Goal: Information Seeking & Learning: Learn about a topic

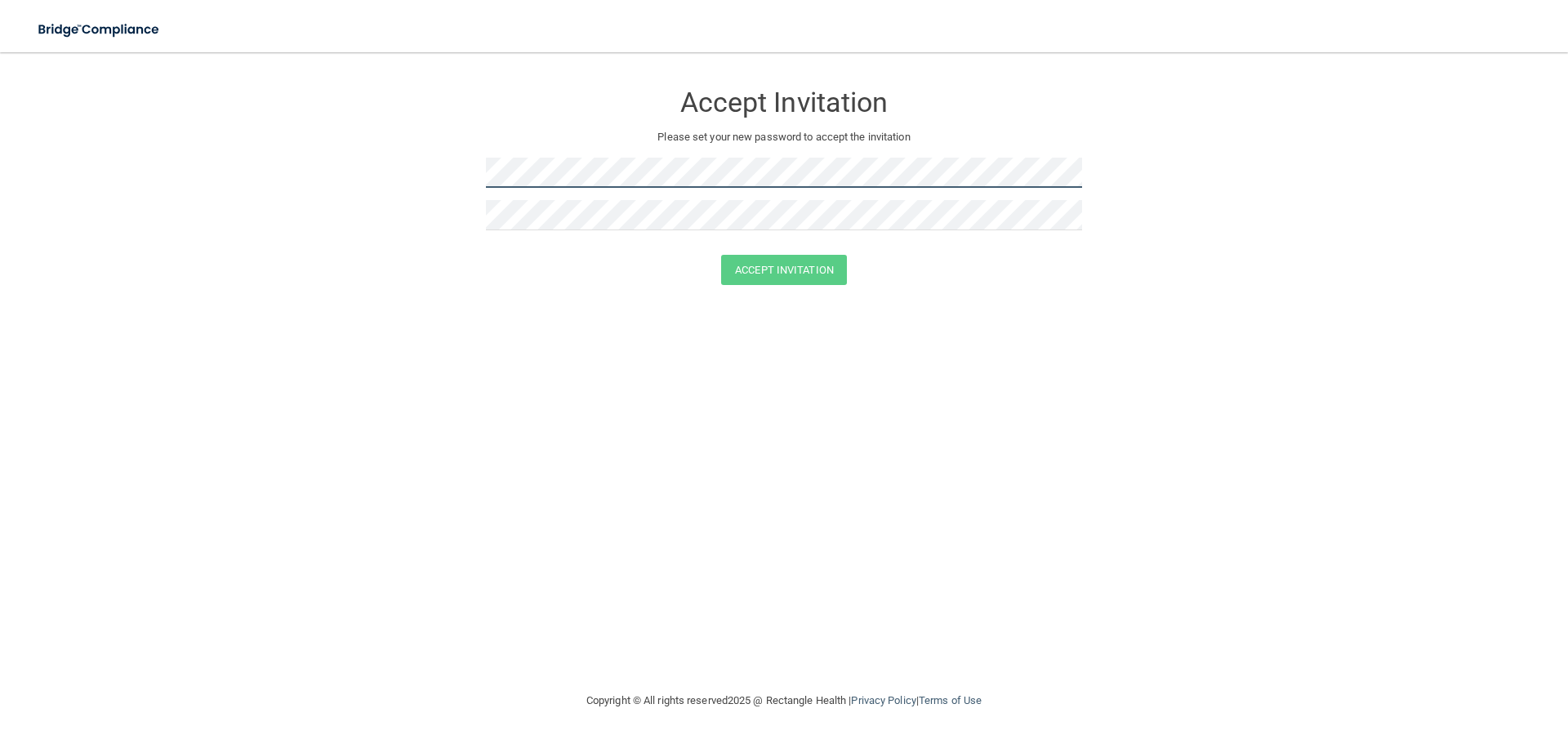
click at [427, 180] on form "Accept Invitation Please set your new password to accept the invitation Accept …" at bounding box center [784, 186] width 1503 height 236
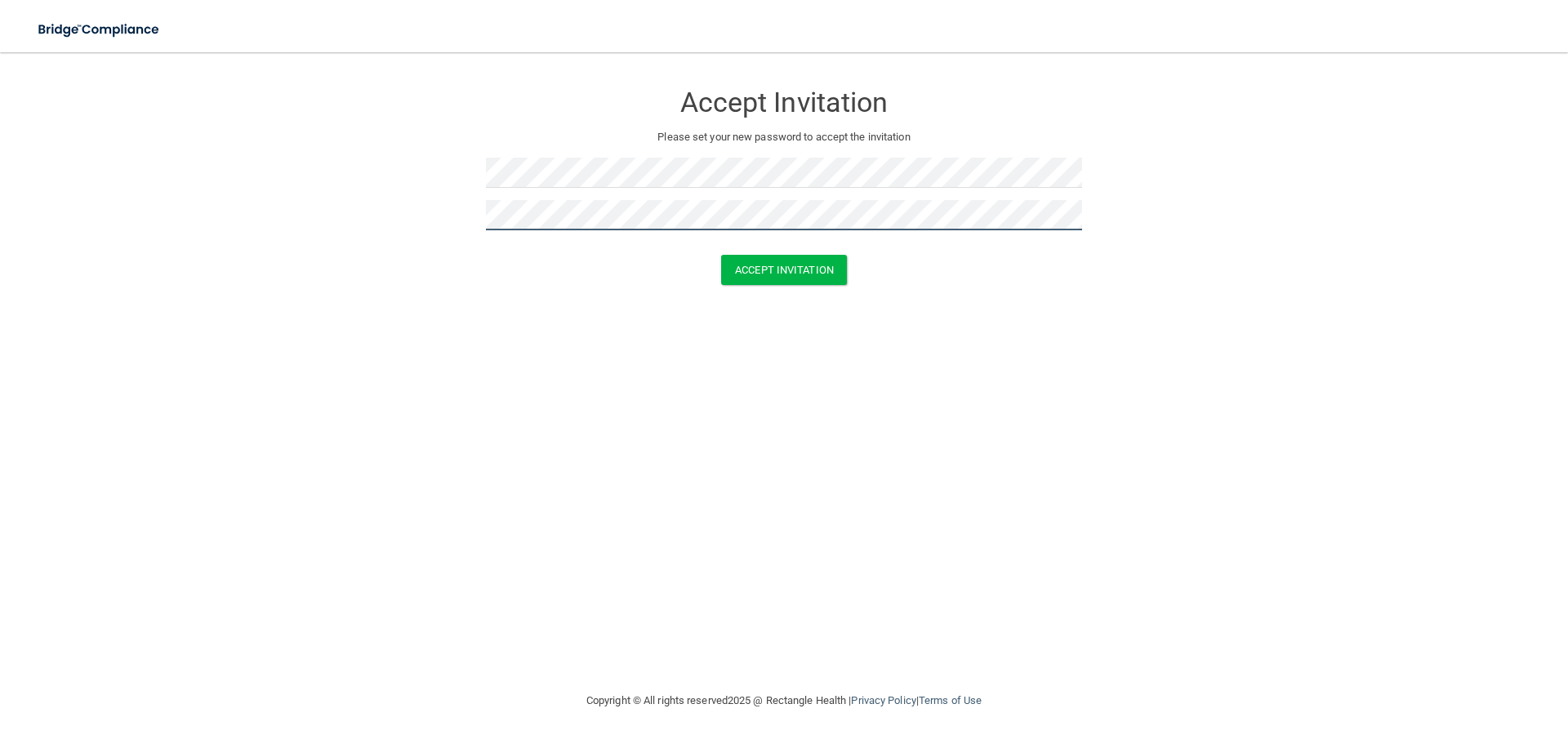
click at [721, 255] on button "Accept Invitation" at bounding box center [783, 269] width 126 height 30
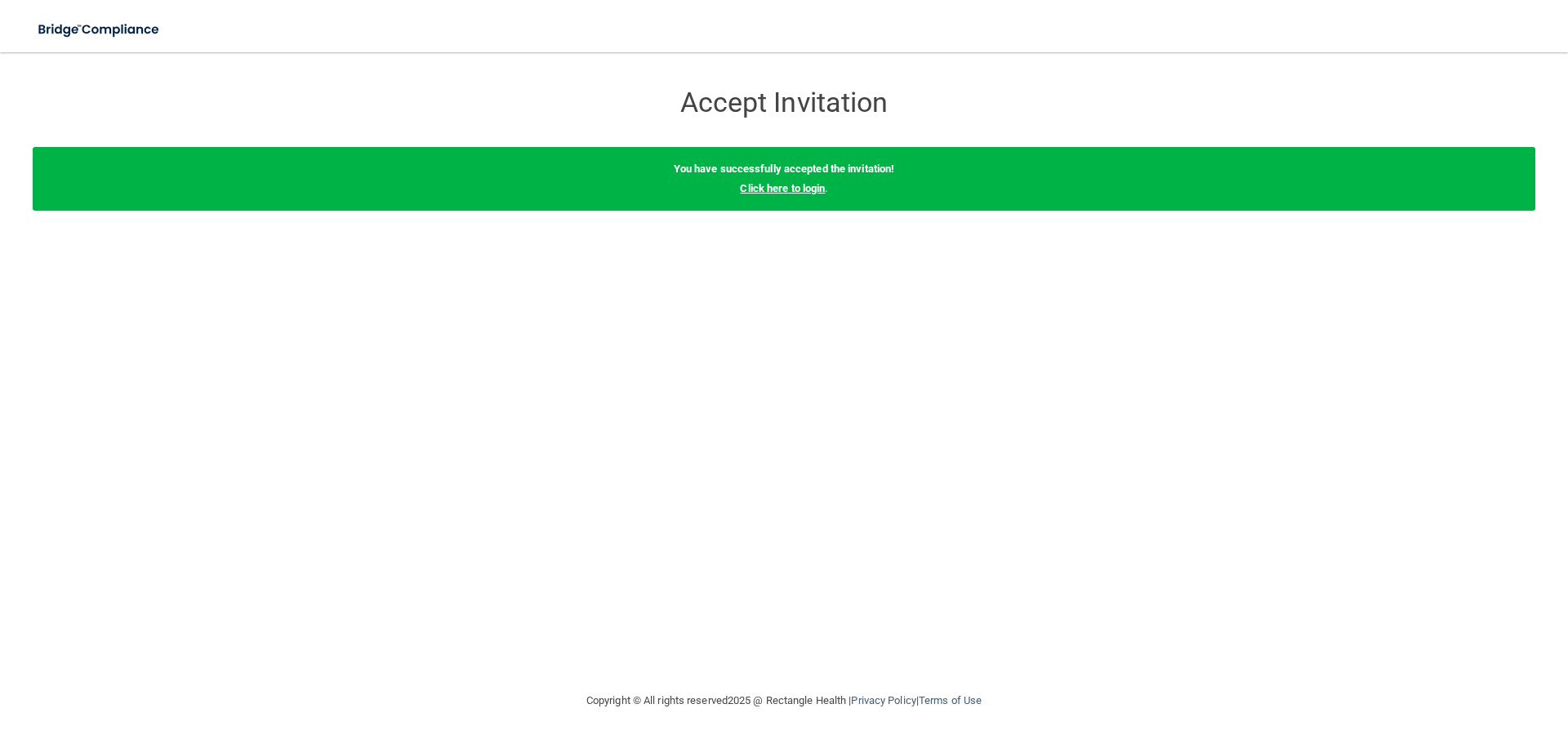
click at [762, 186] on link "Click here to login" at bounding box center [782, 188] width 85 height 12
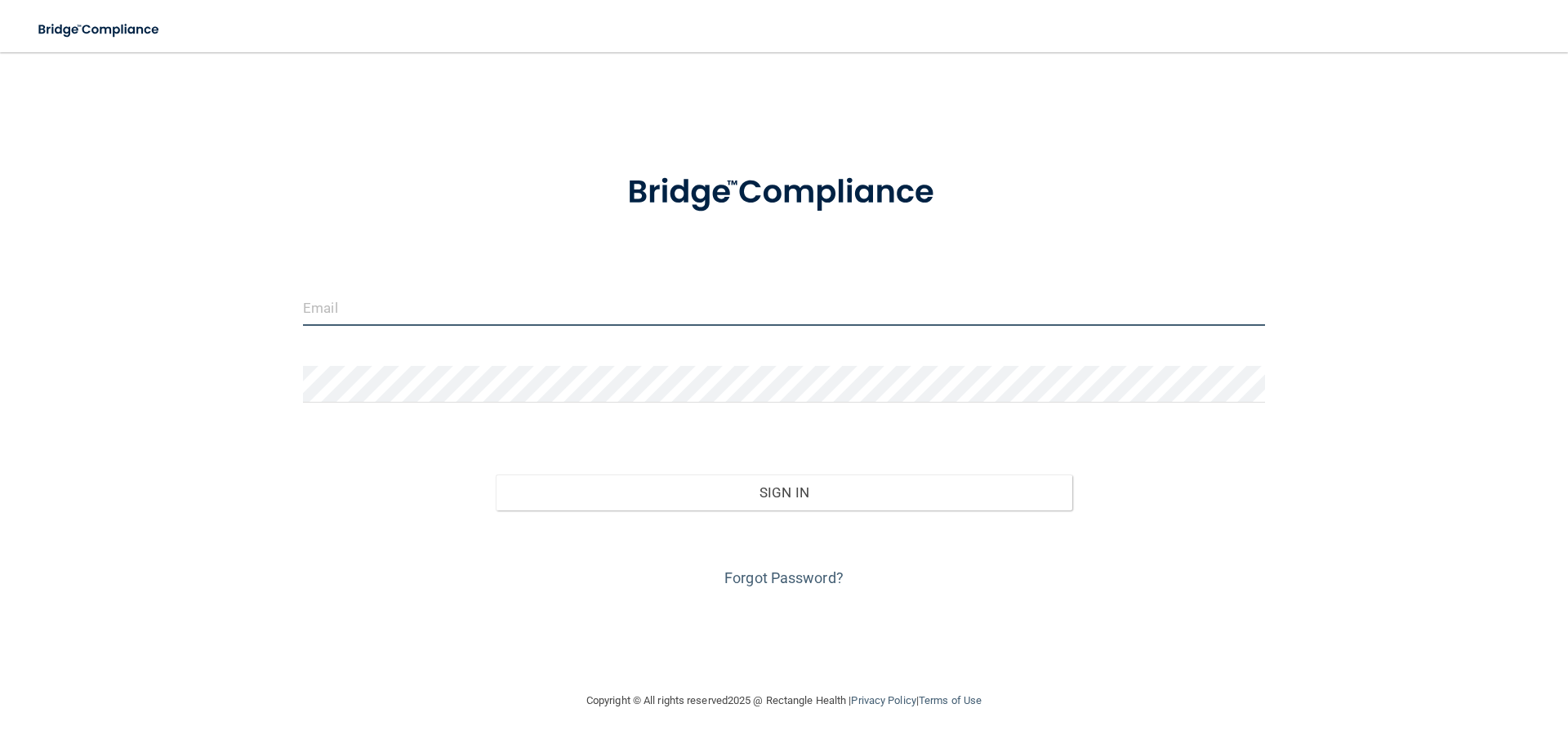
click at [402, 312] on input "email" at bounding box center [783, 308] width 962 height 37
click at [352, 312] on input "email" at bounding box center [783, 308] width 962 height 37
click at [333, 308] on input "email" at bounding box center [783, 308] width 962 height 37
click at [362, 303] on input "email" at bounding box center [783, 308] width 962 height 37
paste input "[PERSON_NAME][EMAIL_ADDRESS][PERSON_NAME][DOMAIN_NAME]"
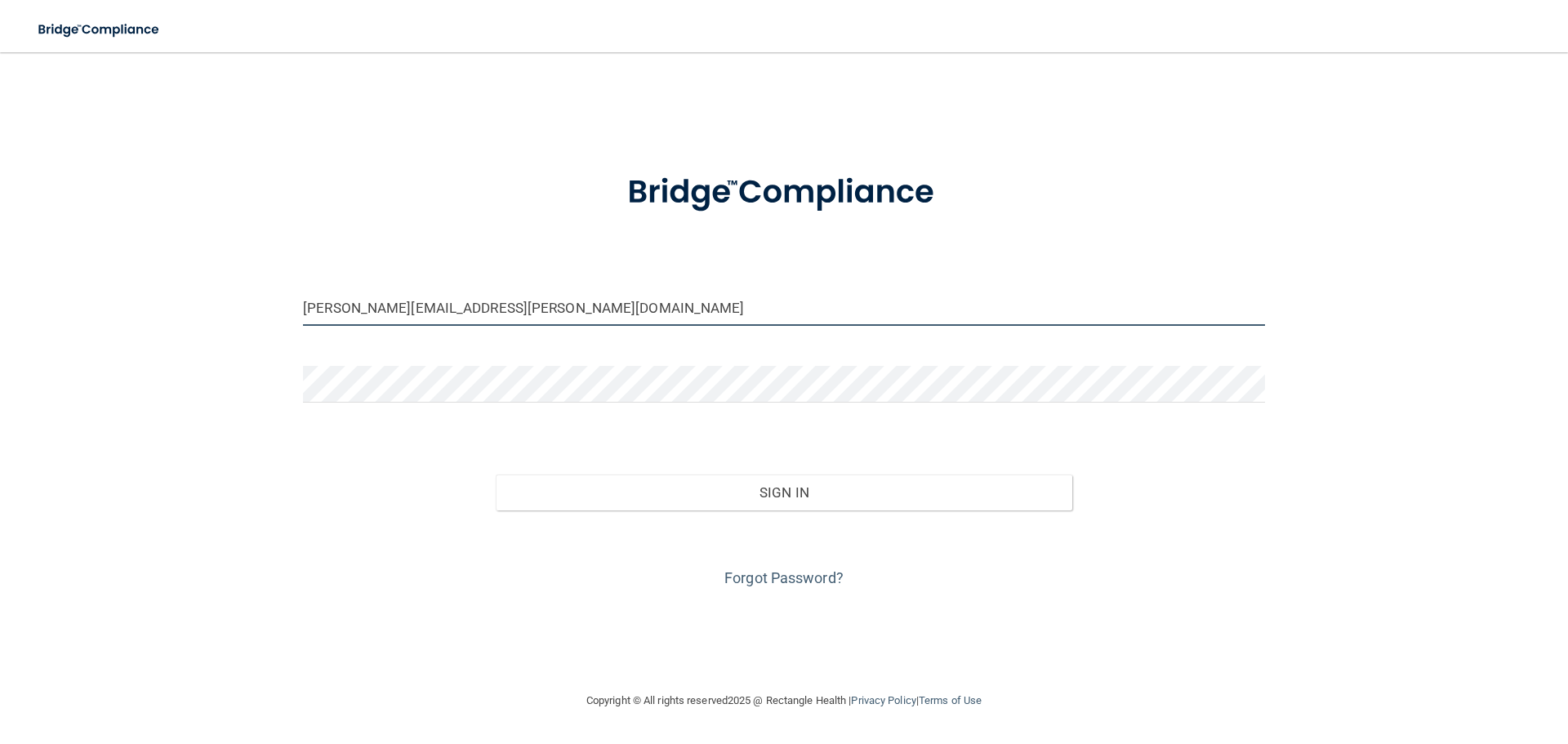
type input "[PERSON_NAME][EMAIL_ADDRESS][PERSON_NAME][DOMAIN_NAME]"
click at [360, 363] on form "dalila.velasco@ameridentco.com Invalid email/password. You don't have permissio…" at bounding box center [783, 370] width 962 height 441
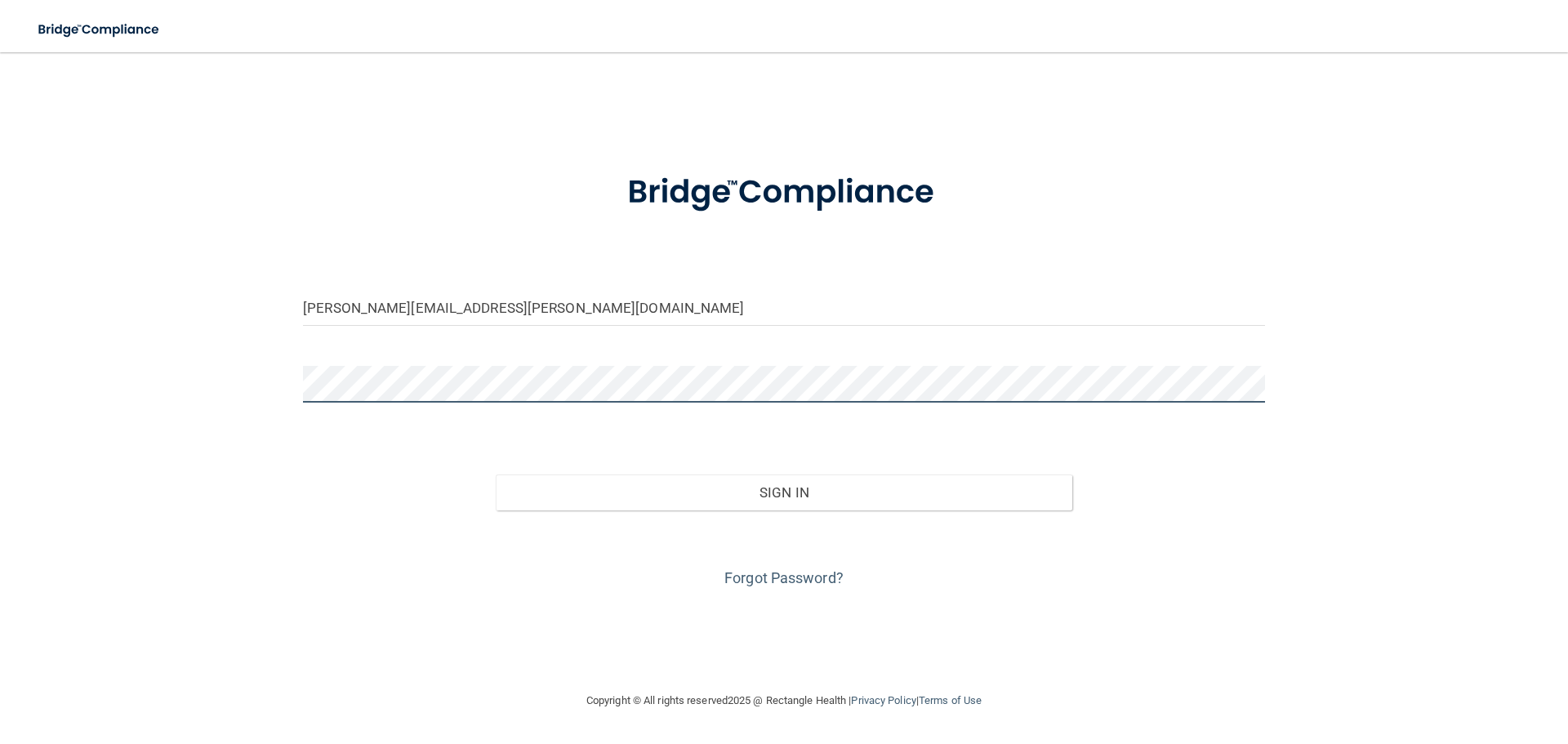
click at [496, 475] on button "Sign In" at bounding box center [784, 492] width 577 height 36
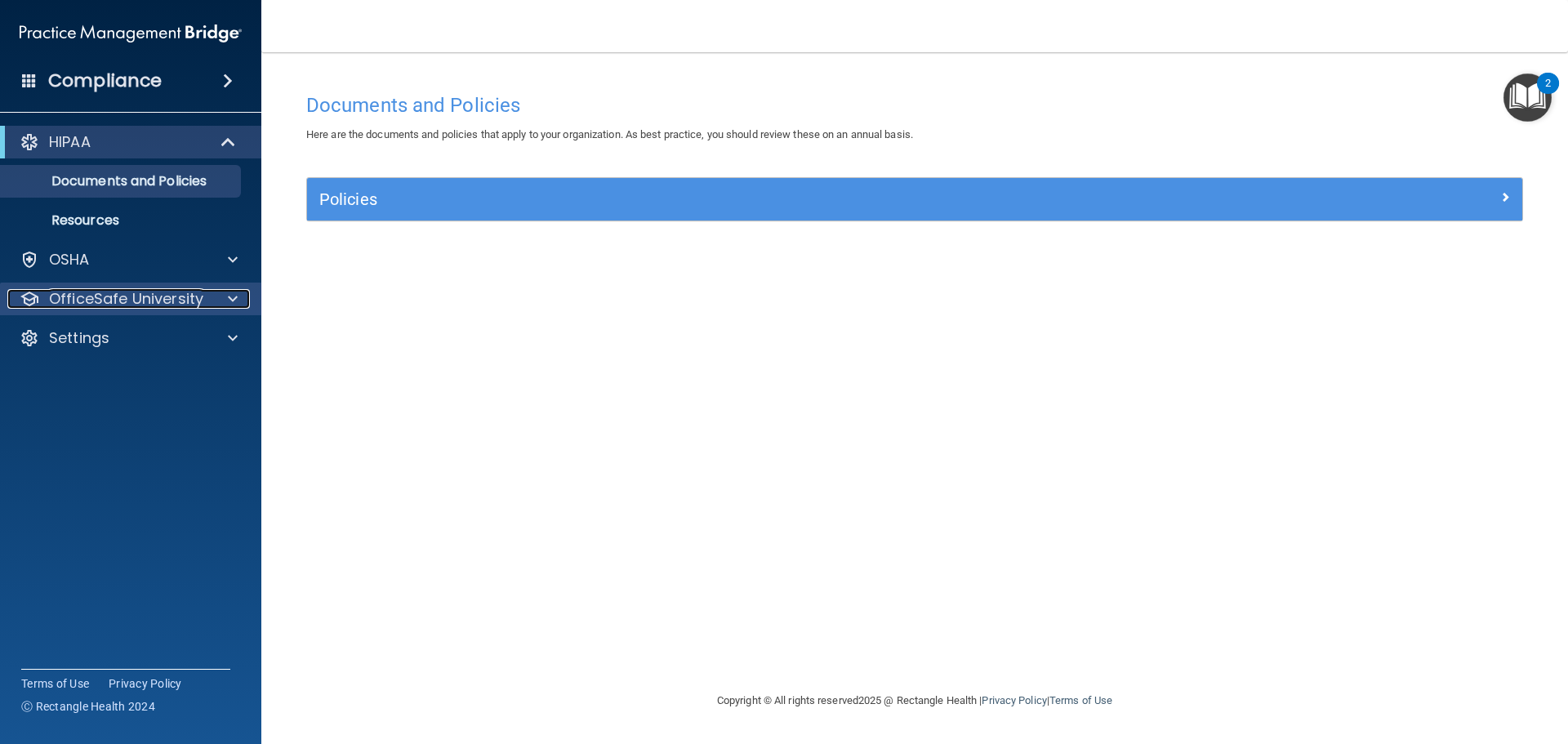
click at [138, 303] on p "OfficeSafe University" at bounding box center [126, 299] width 155 height 19
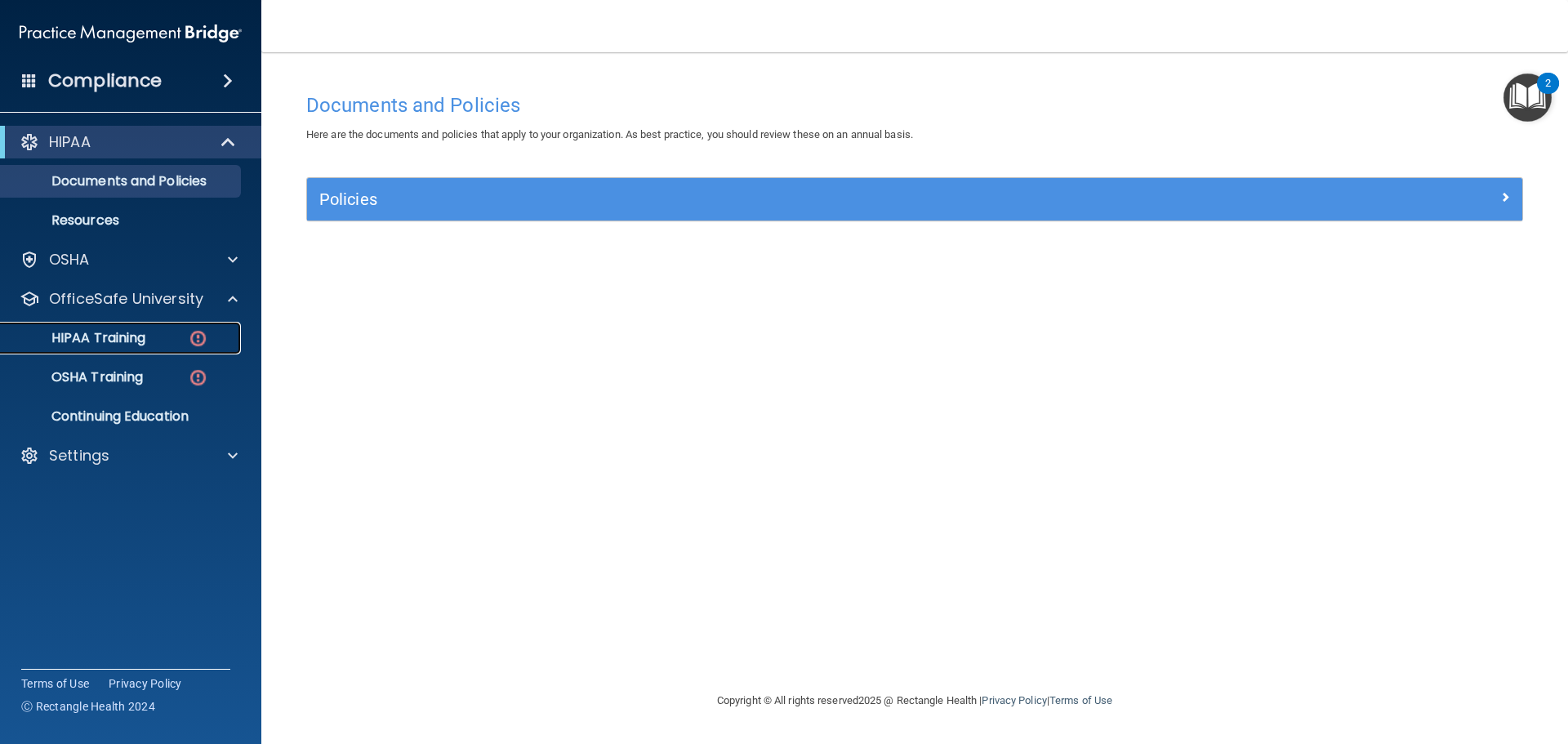
click at [109, 340] on p "HIPAA Training" at bounding box center [78, 337] width 135 height 16
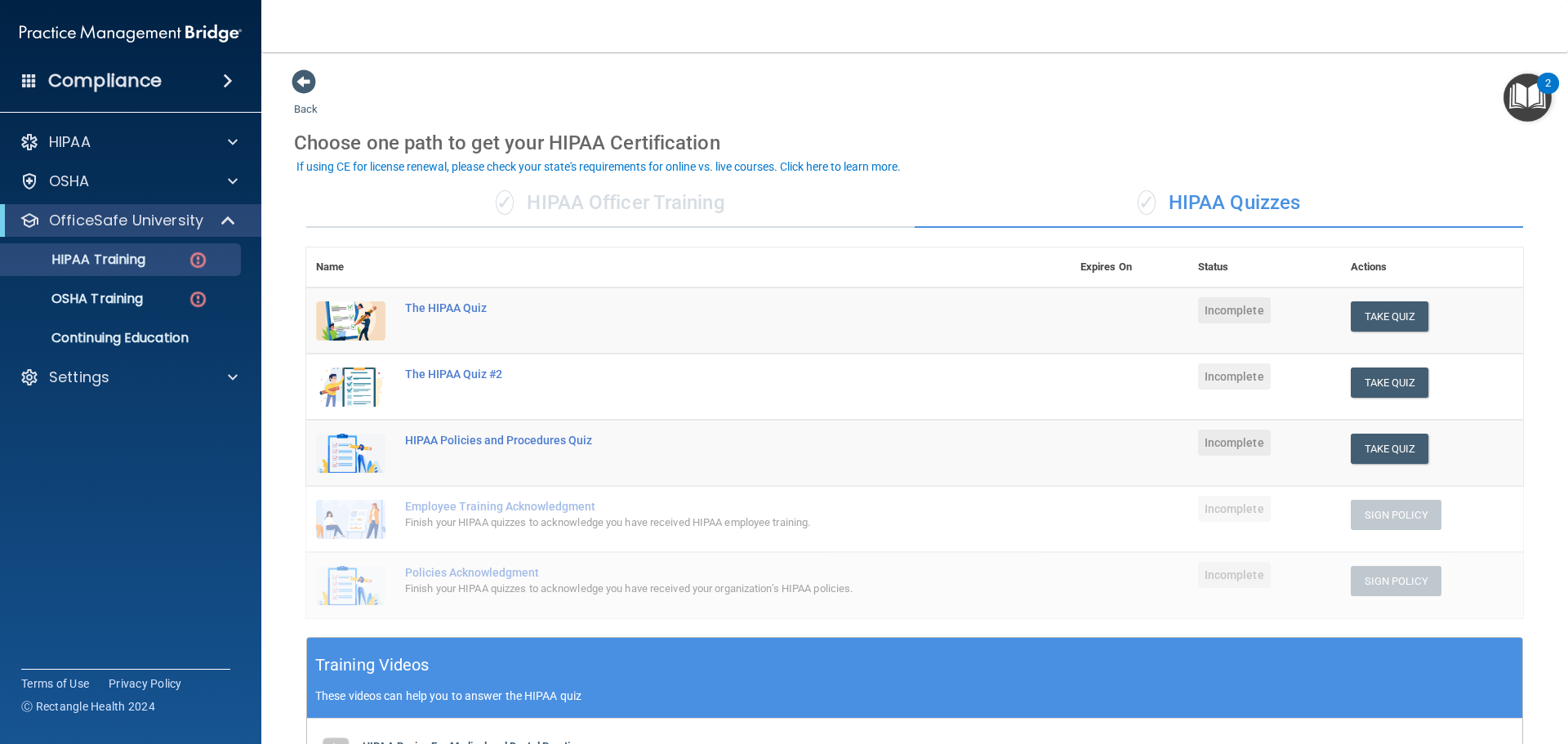
click at [496, 203] on span "✓" at bounding box center [504, 202] width 18 height 24
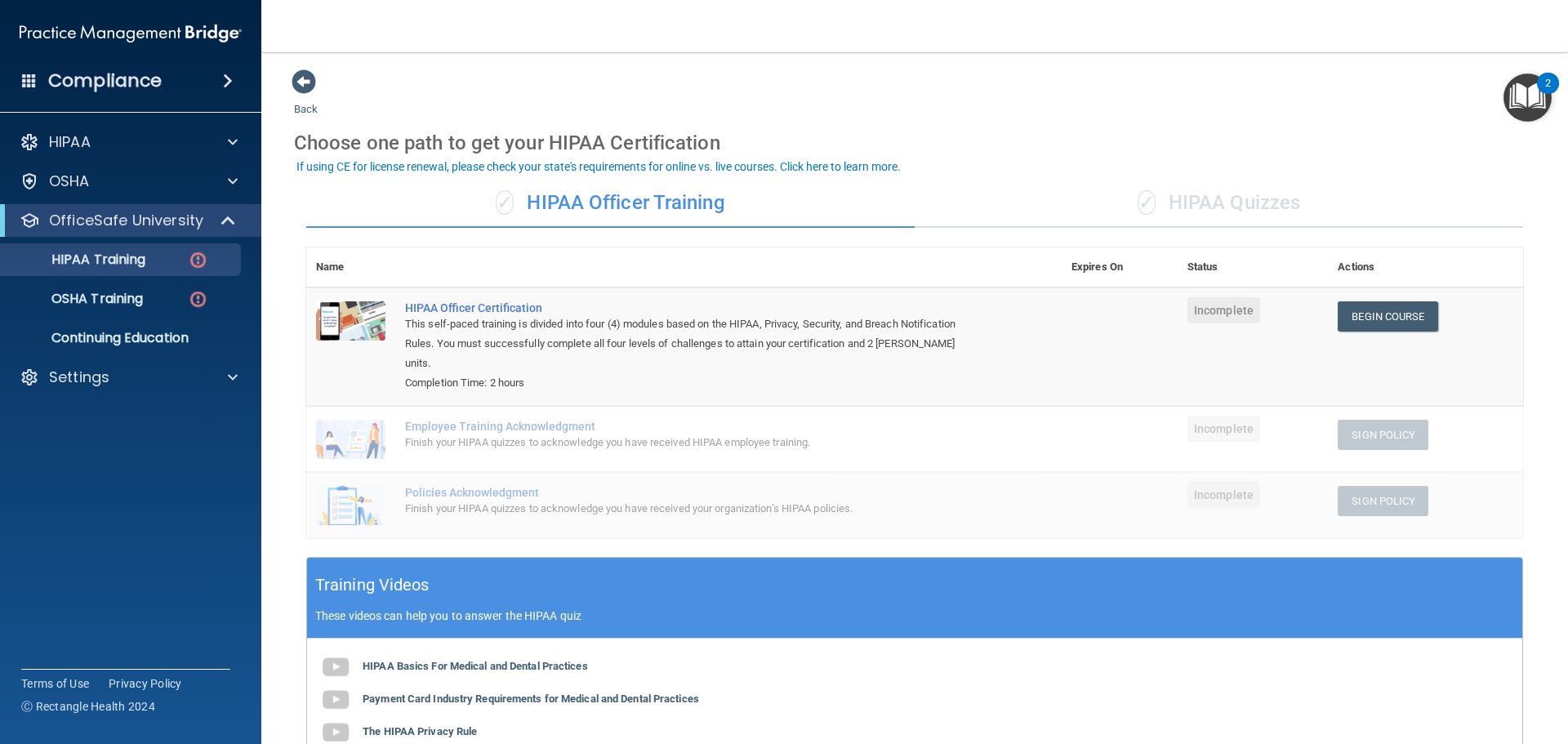
click at [1138, 207] on span "✓" at bounding box center [1146, 202] width 18 height 24
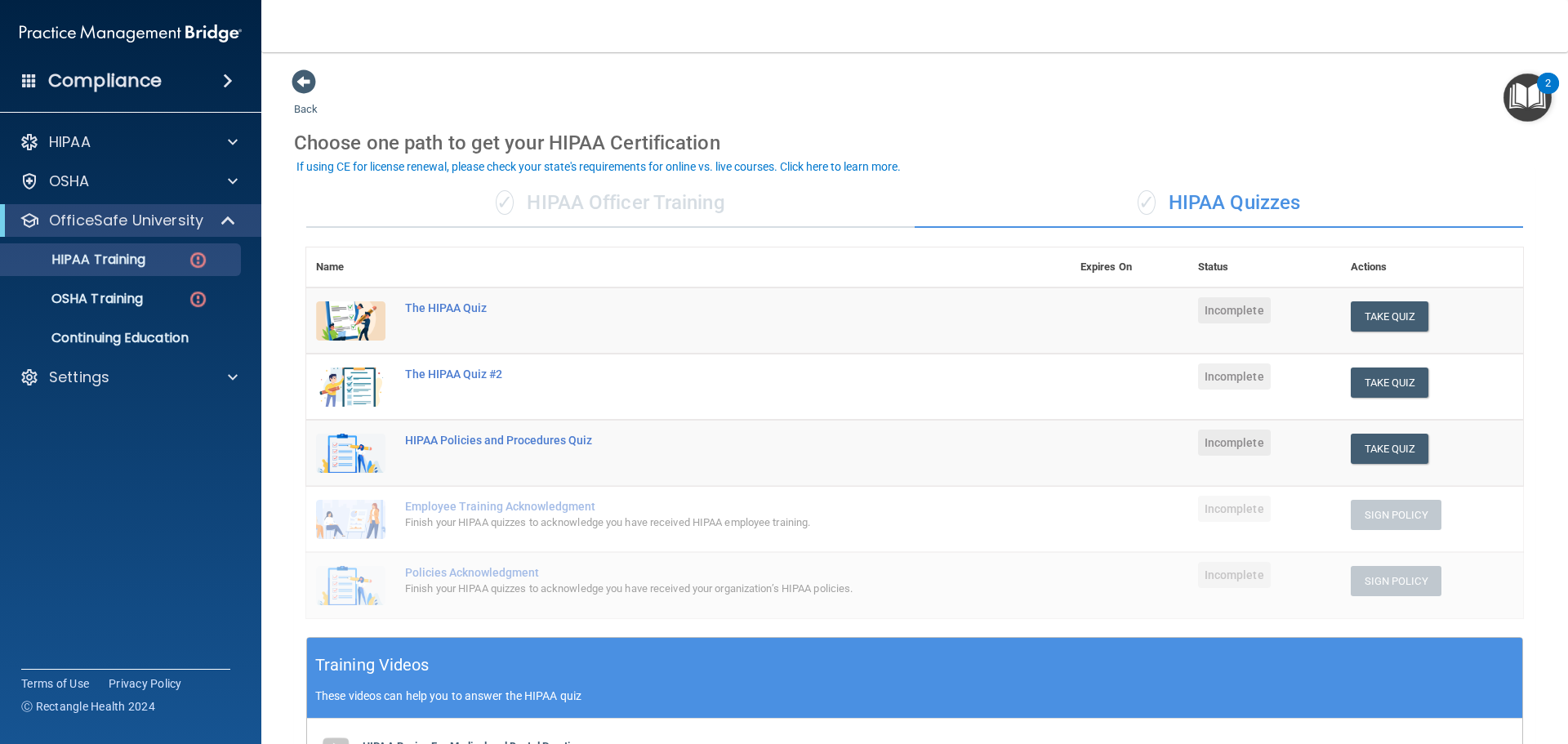
click at [738, 193] on div "✓ HIPAA Officer Training" at bounding box center [610, 203] width 608 height 49
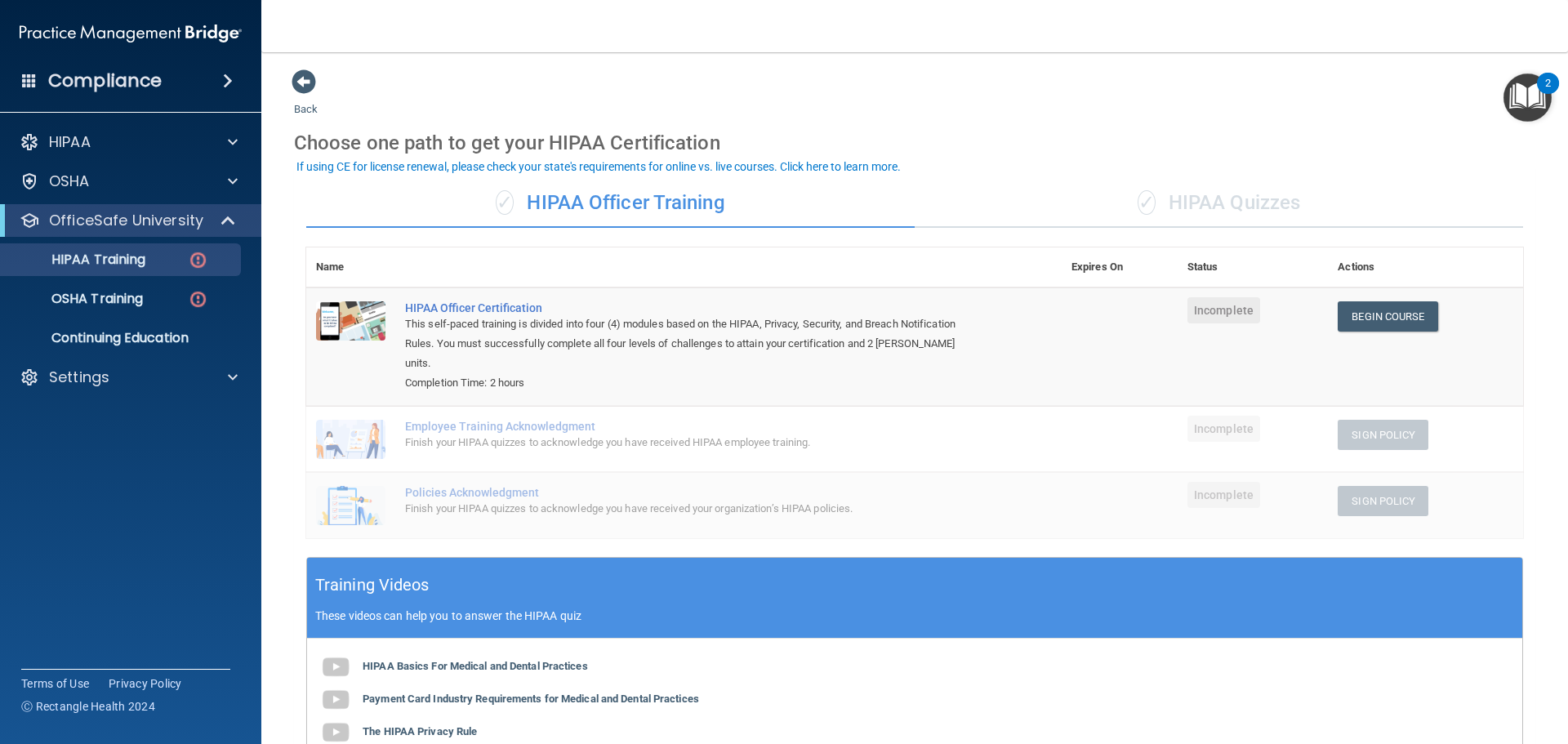
click at [1286, 201] on div "✓ HIPAA Quizzes" at bounding box center [1218, 203] width 608 height 49
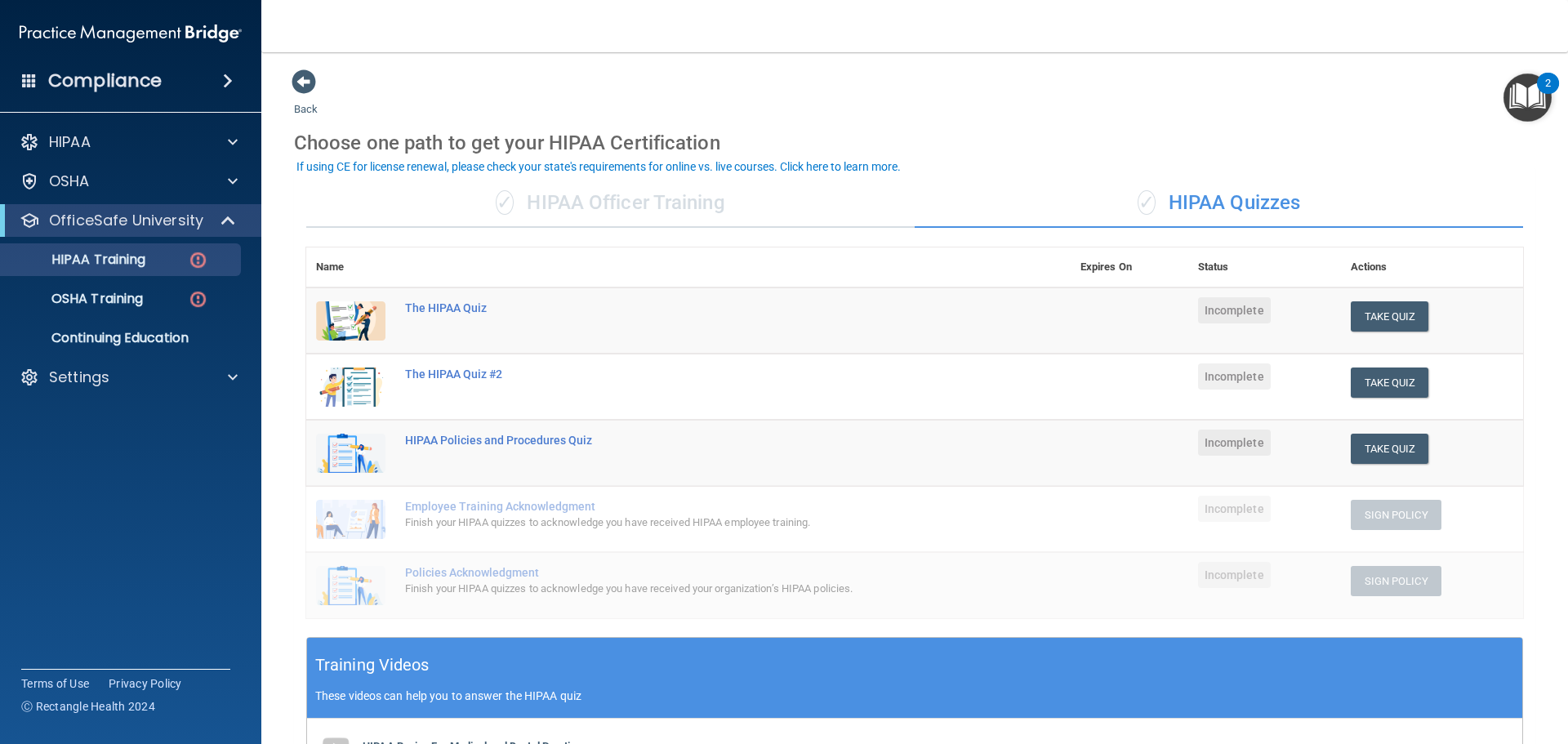
click at [672, 196] on div "✓ HIPAA Officer Training" at bounding box center [610, 203] width 608 height 49
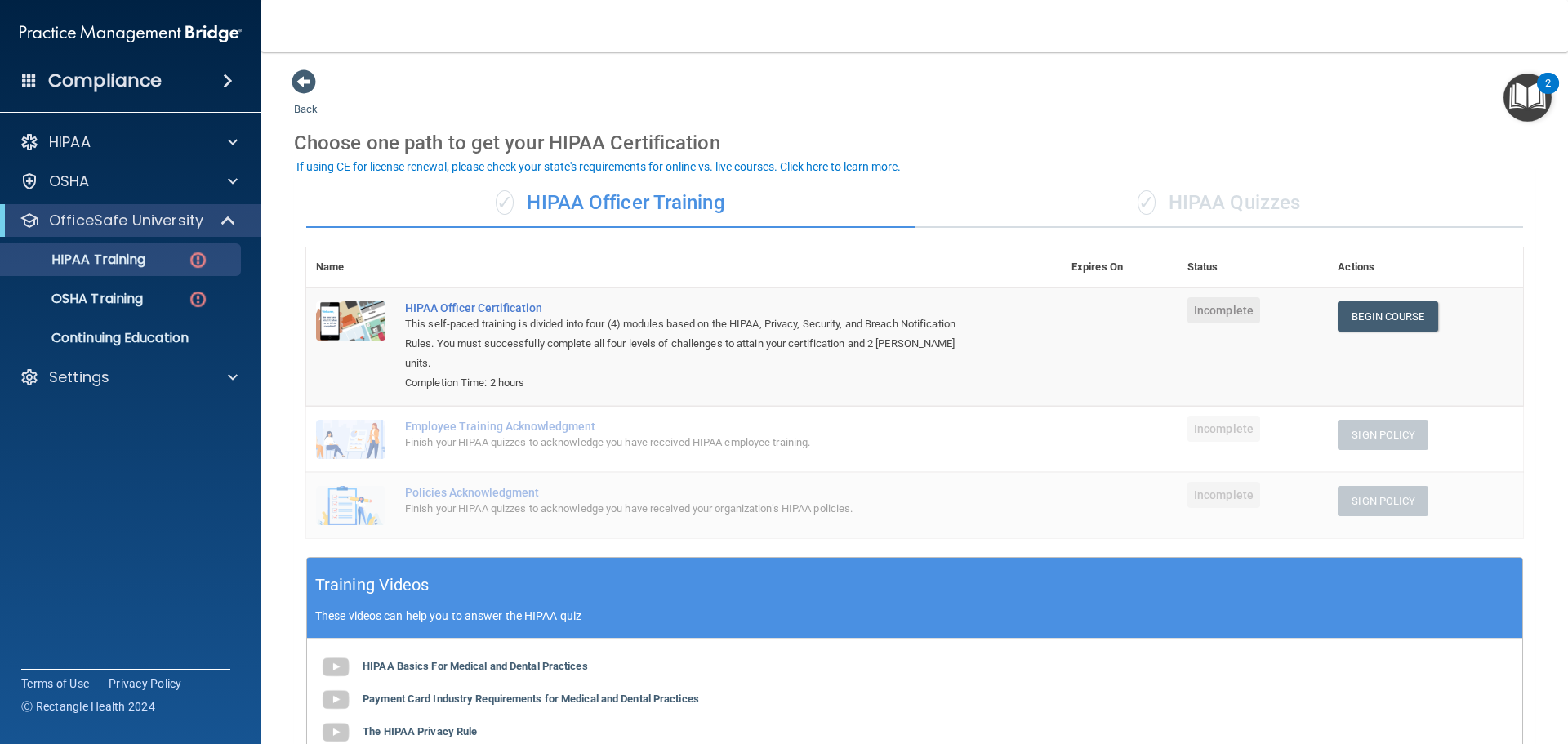
click at [1106, 199] on div "✓ HIPAA Quizzes" at bounding box center [1218, 203] width 608 height 49
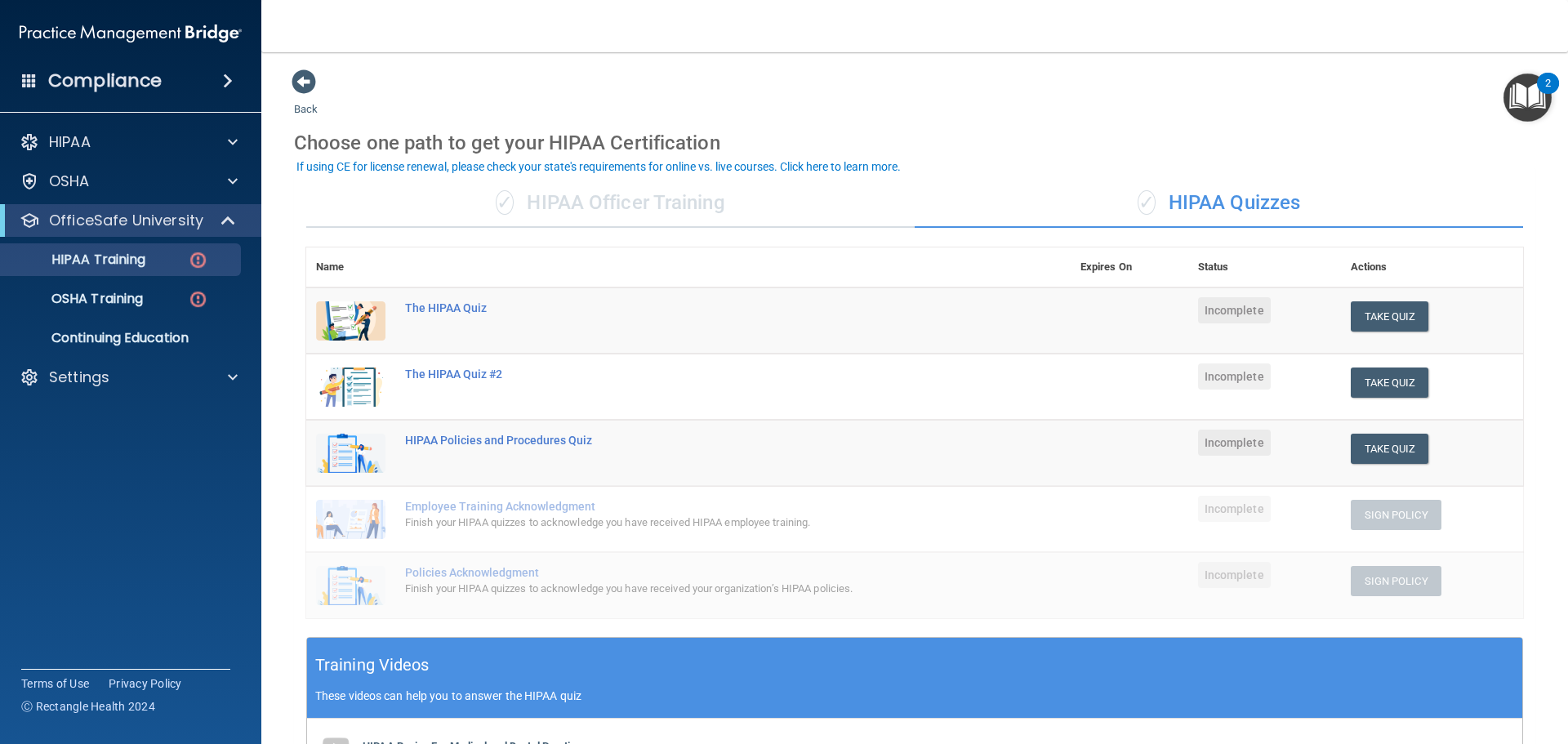
click at [562, 204] on div "✓ HIPAA Officer Training" at bounding box center [610, 203] width 608 height 49
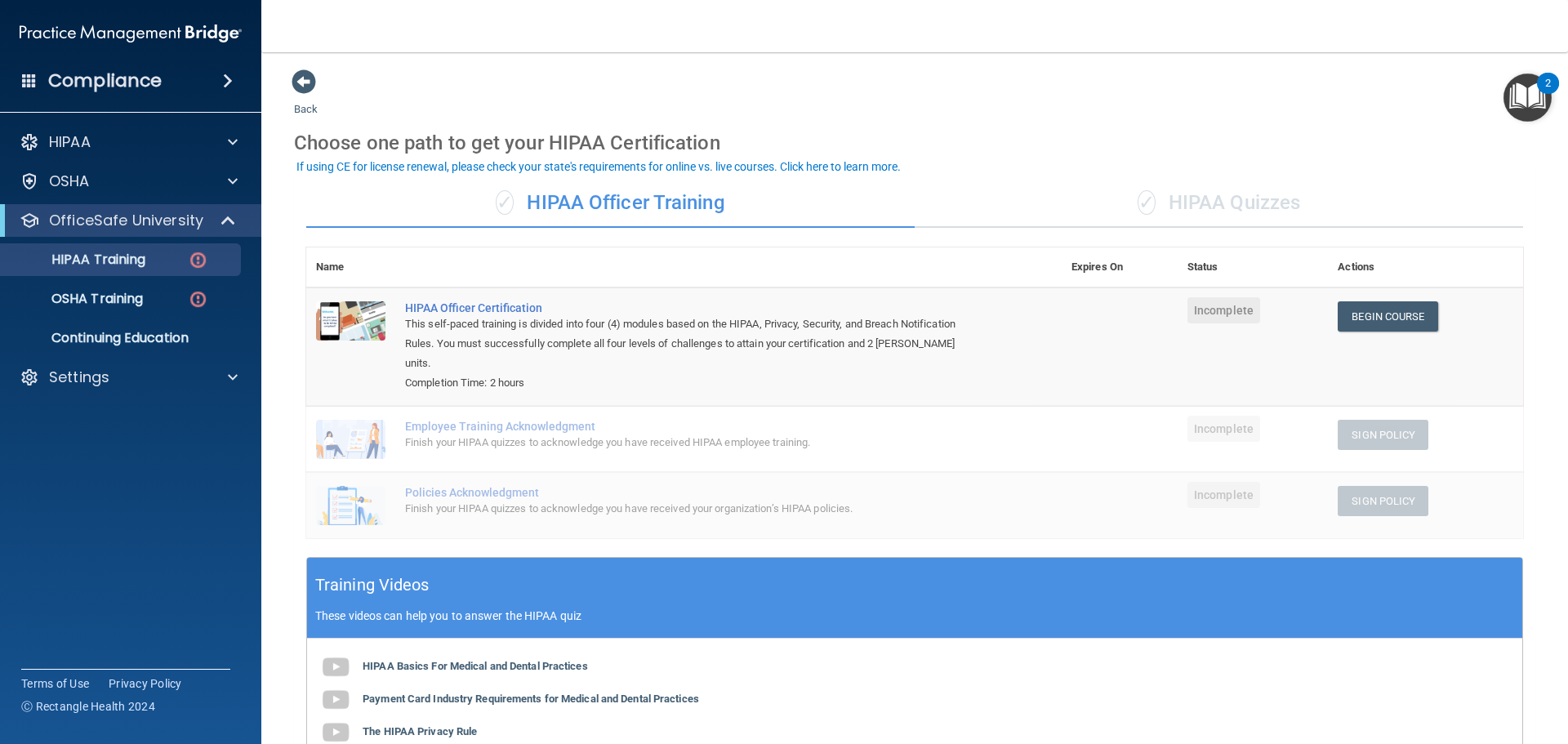
click at [84, 357] on div "HIPAA Documents and Policies Report an Incident Business Associates Emergency P…" at bounding box center [131, 262] width 262 height 287
click at [86, 385] on p "Settings" at bounding box center [79, 377] width 61 height 19
click at [124, 415] on p "My Account" at bounding box center [122, 416] width 223 height 16
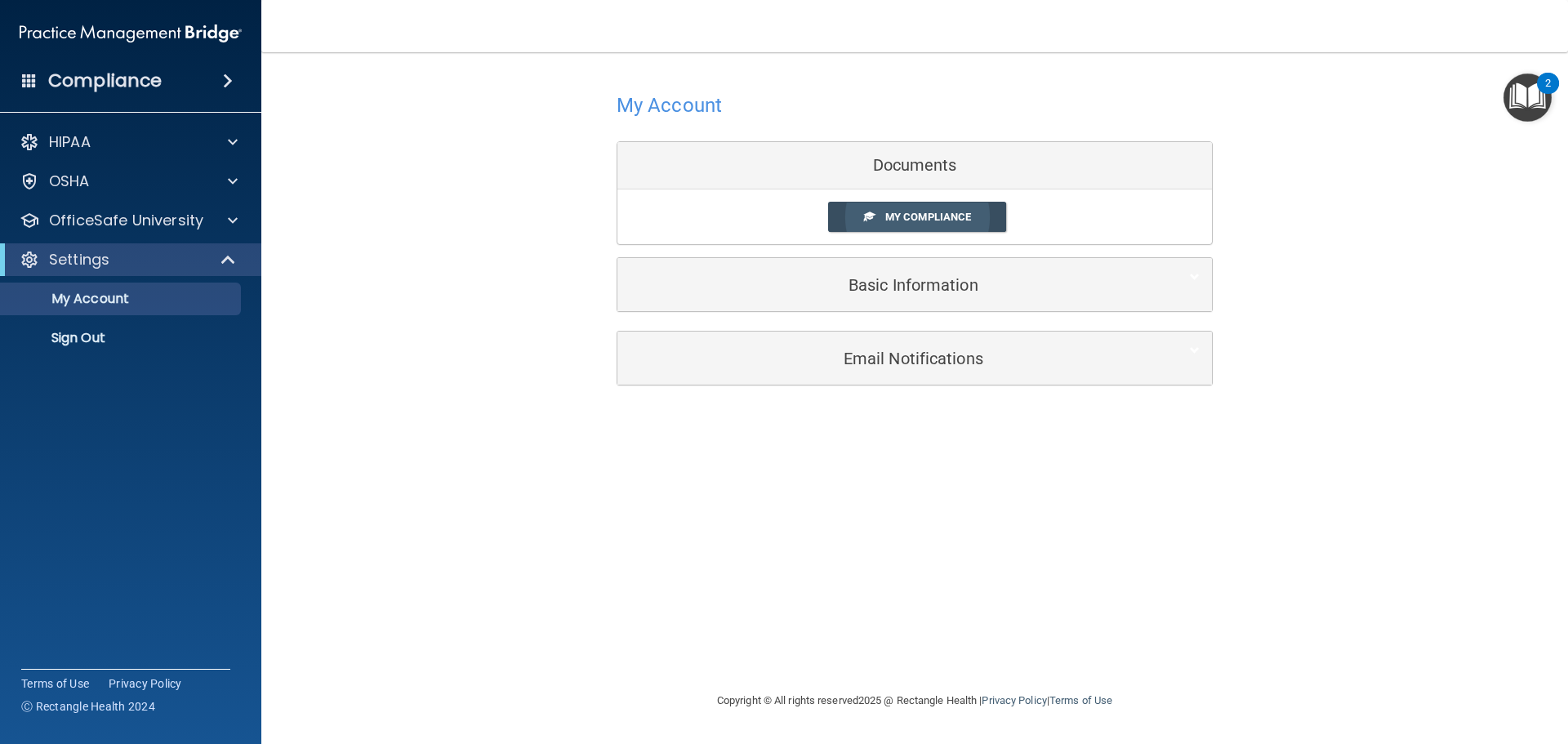
click at [870, 214] on span at bounding box center [869, 215] width 11 height 11
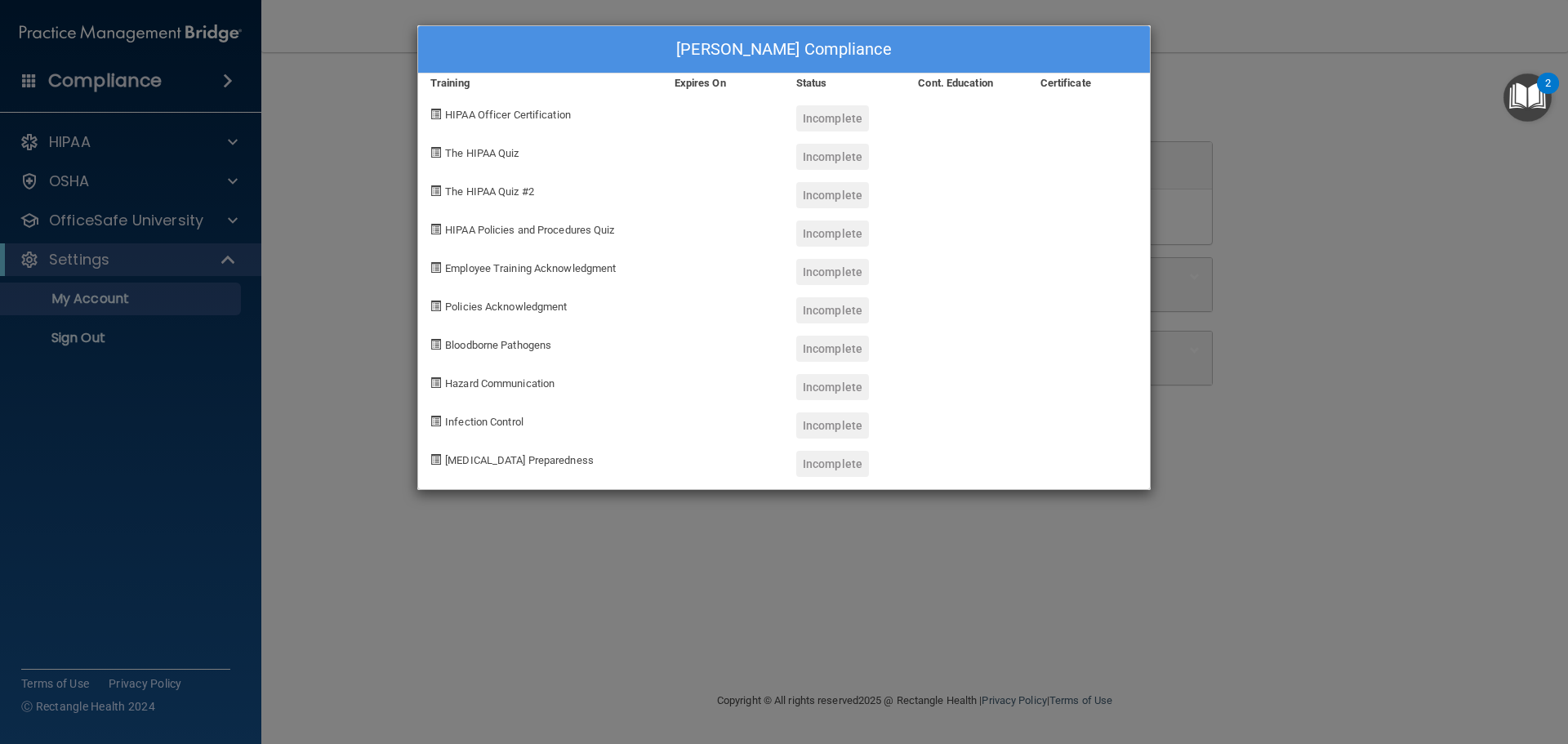
click at [1189, 53] on div "Dalila Velasco's Compliance Training Expires On Status Cont. Education Certific…" at bounding box center [784, 372] width 1568 height 744
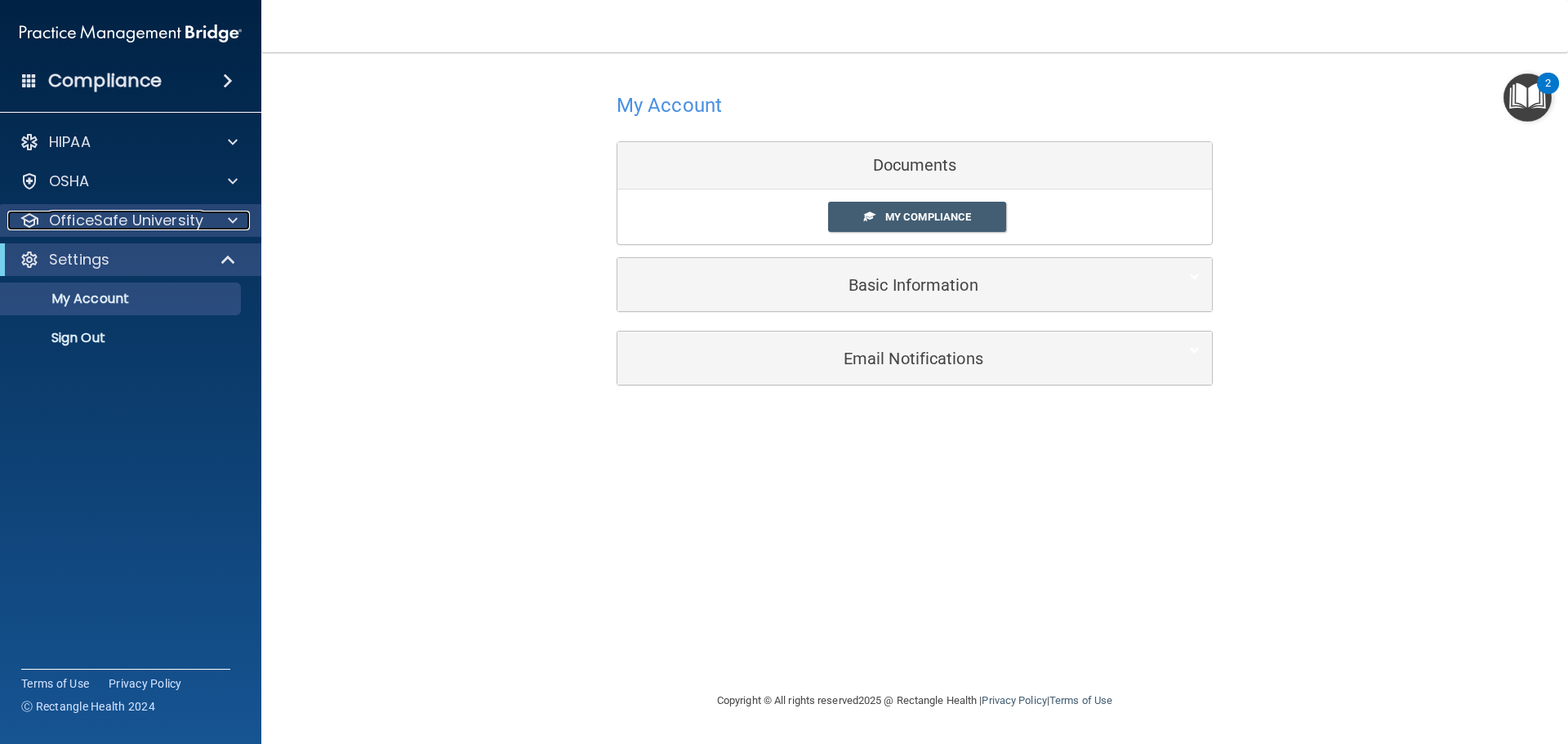
click at [145, 228] on p "OfficeSafe University" at bounding box center [126, 220] width 155 height 19
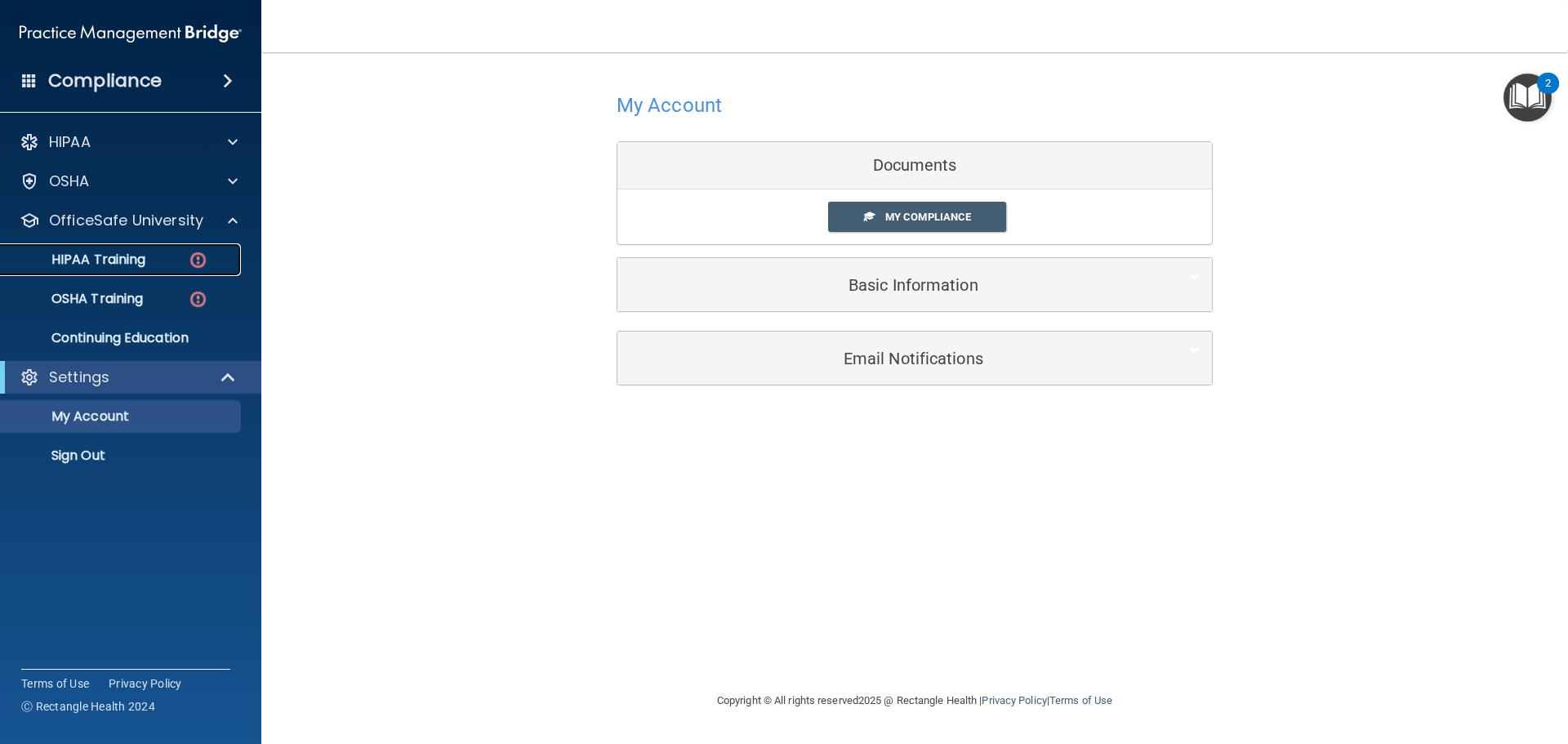
click at [122, 252] on p "HIPAA Training" at bounding box center [78, 260] width 135 height 16
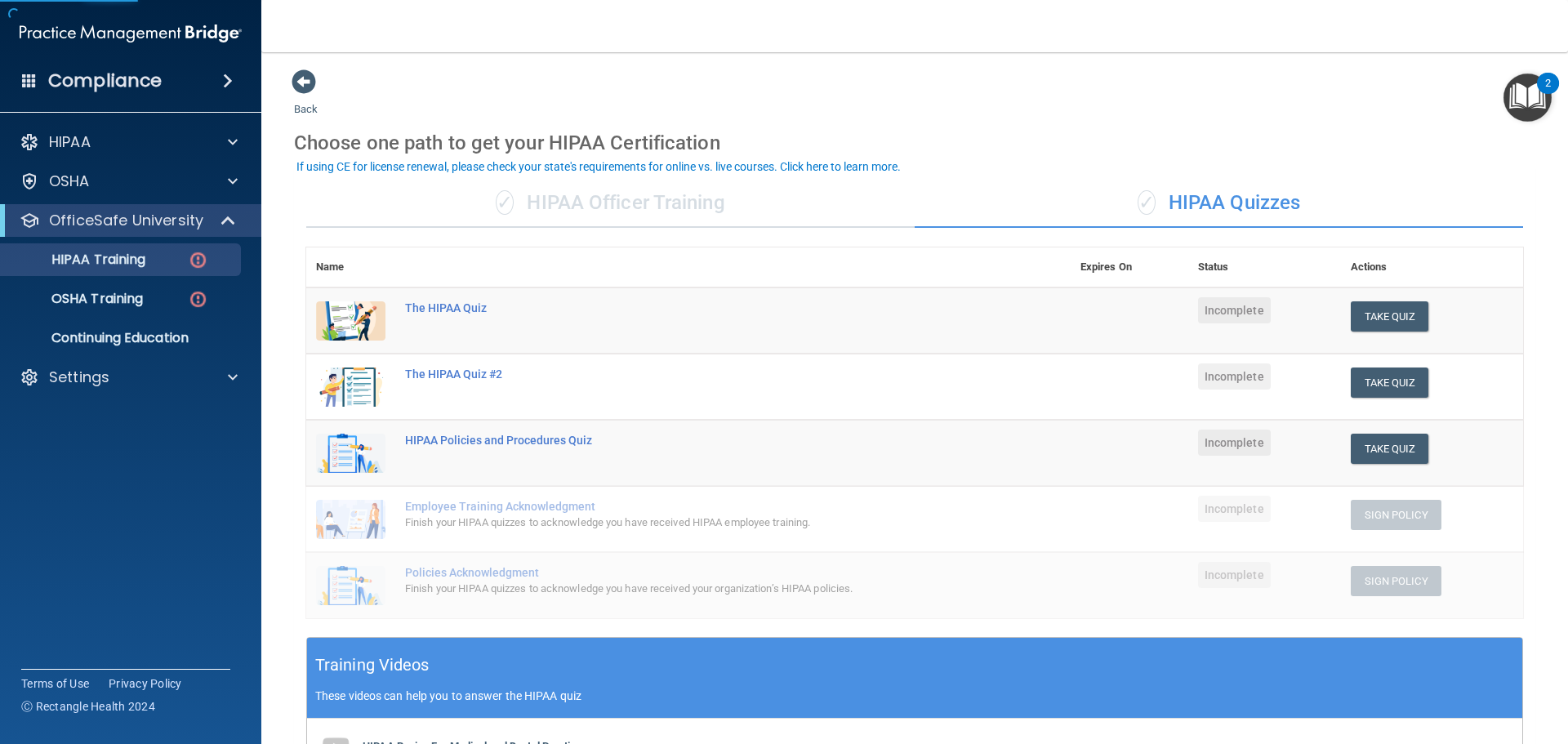
click at [623, 197] on div "✓ HIPAA Officer Training" at bounding box center [610, 203] width 608 height 49
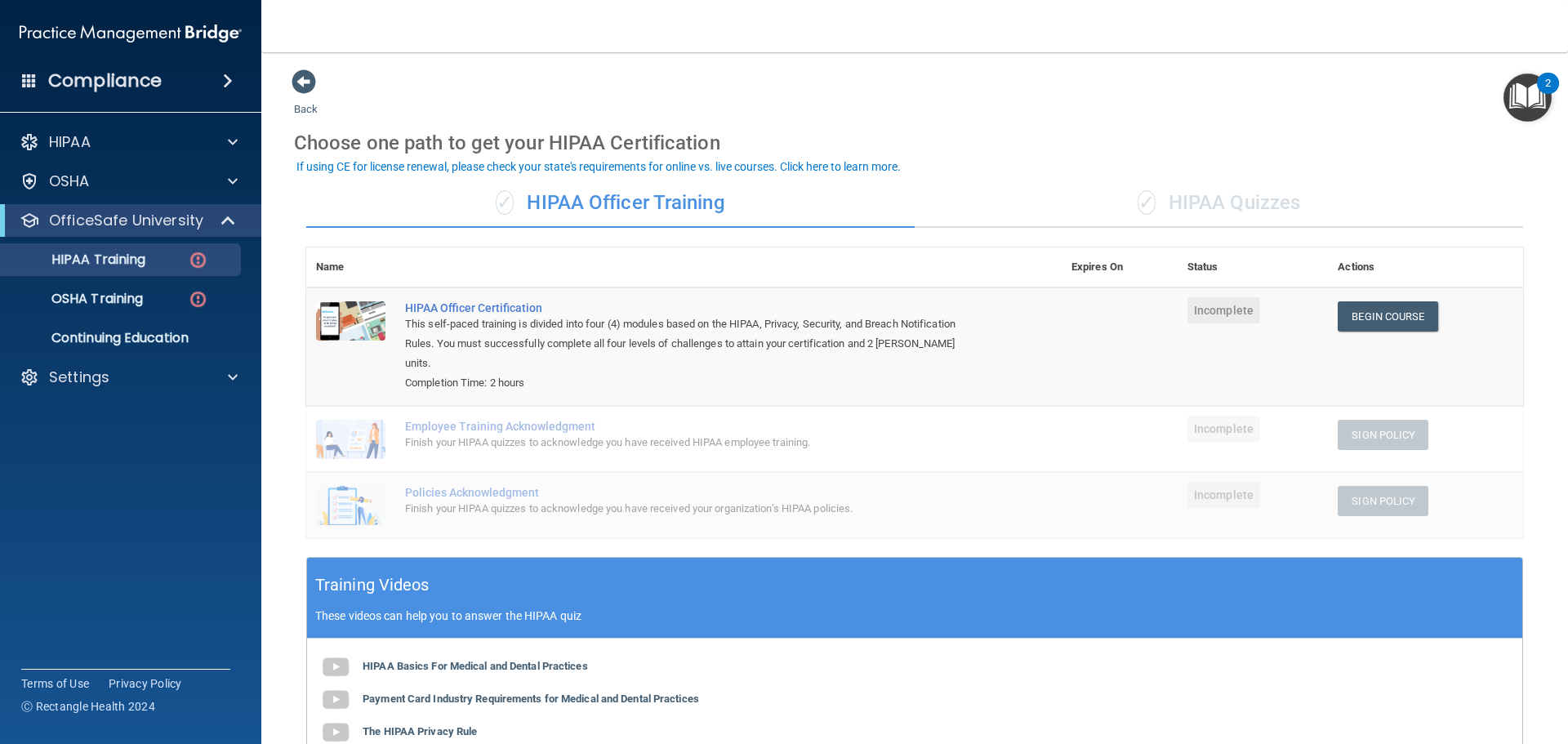
click at [1383, 332] on td "Begin Course Download Certificate" at bounding box center [1425, 346] width 195 height 118
click at [1384, 323] on link "Begin Course" at bounding box center [1387, 316] width 100 height 30
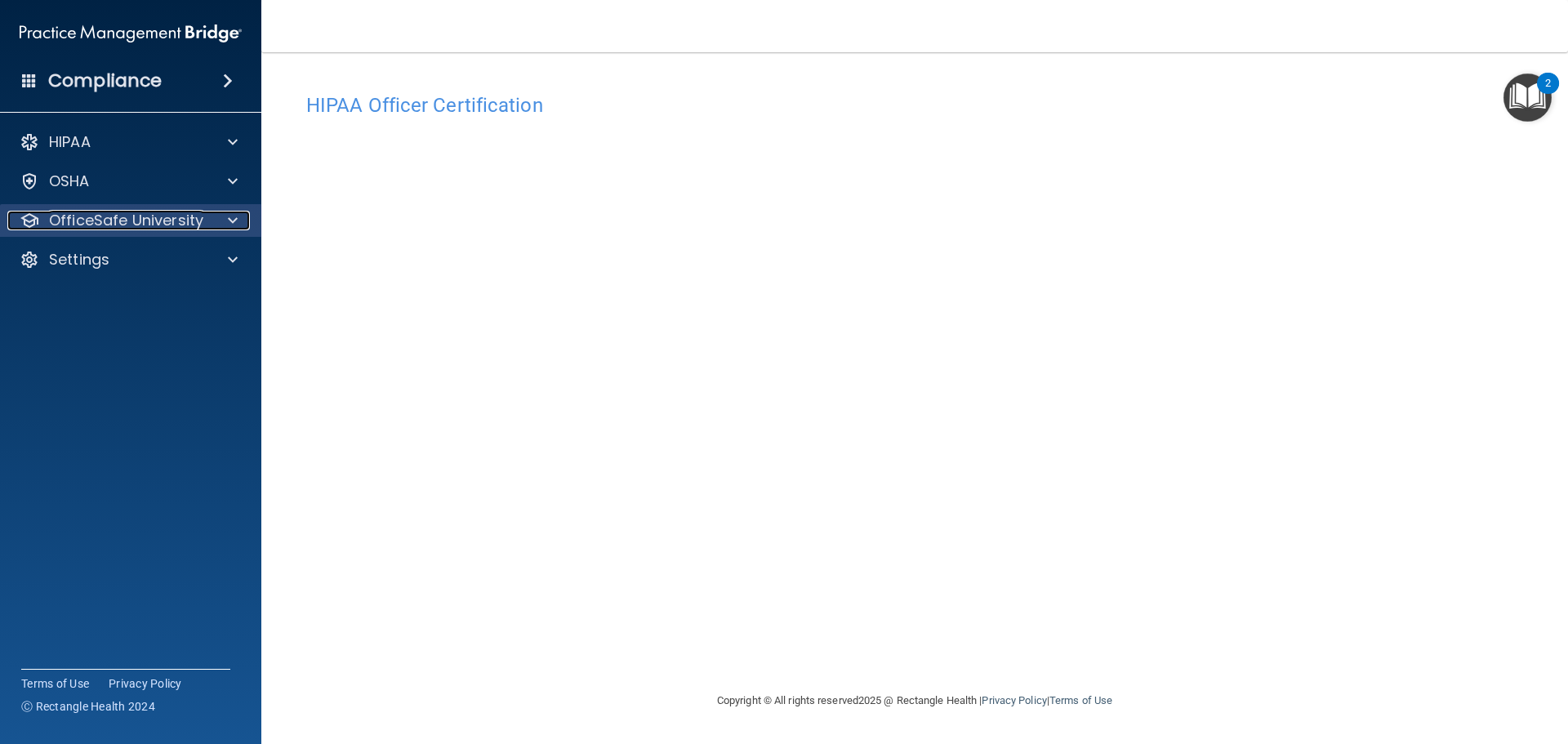
click at [167, 221] on p "OfficeSafe University" at bounding box center [126, 220] width 155 height 19
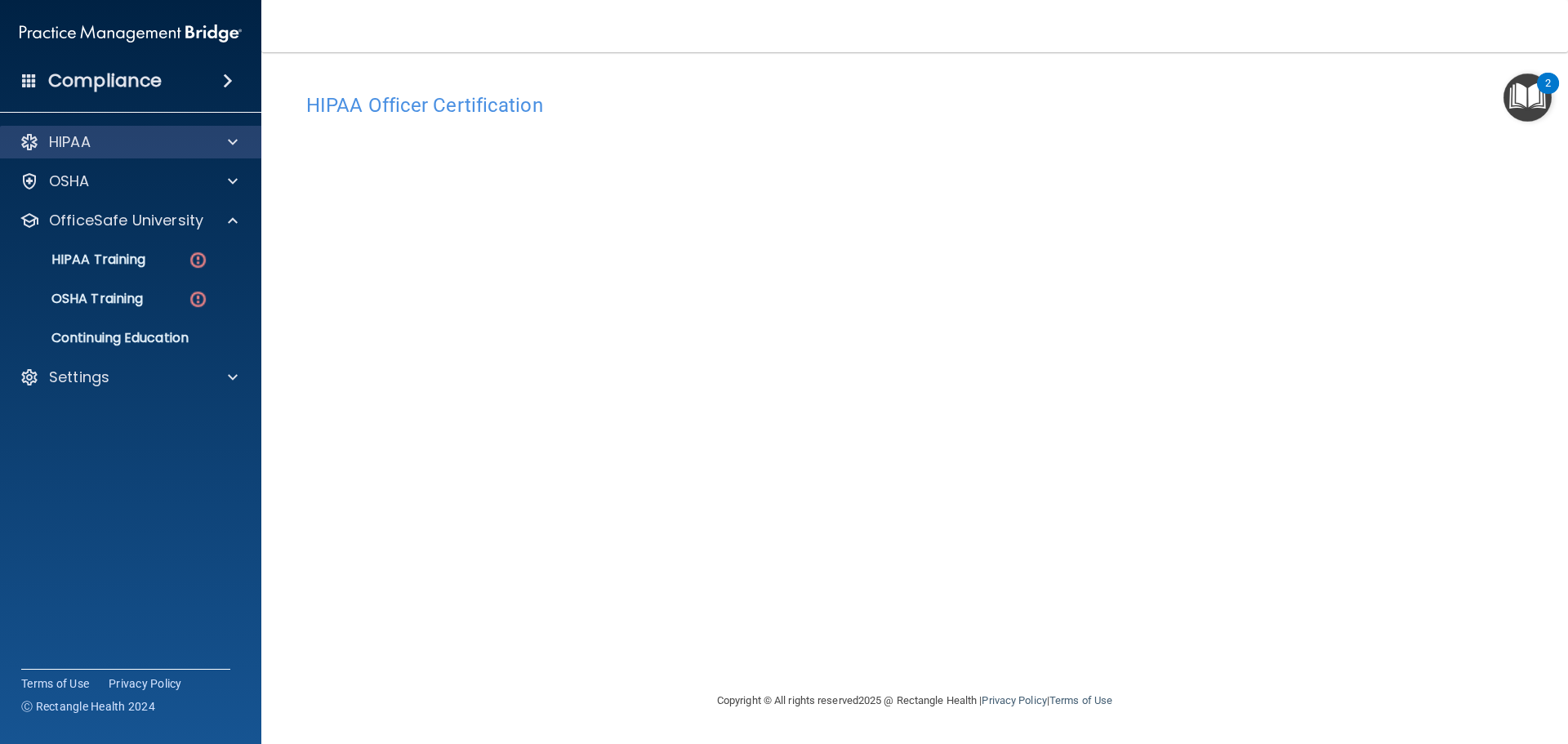
click at [160, 154] on div "HIPAA" at bounding box center [131, 142] width 262 height 33
click at [198, 150] on div "HIPAA" at bounding box center [109, 142] width 203 height 19
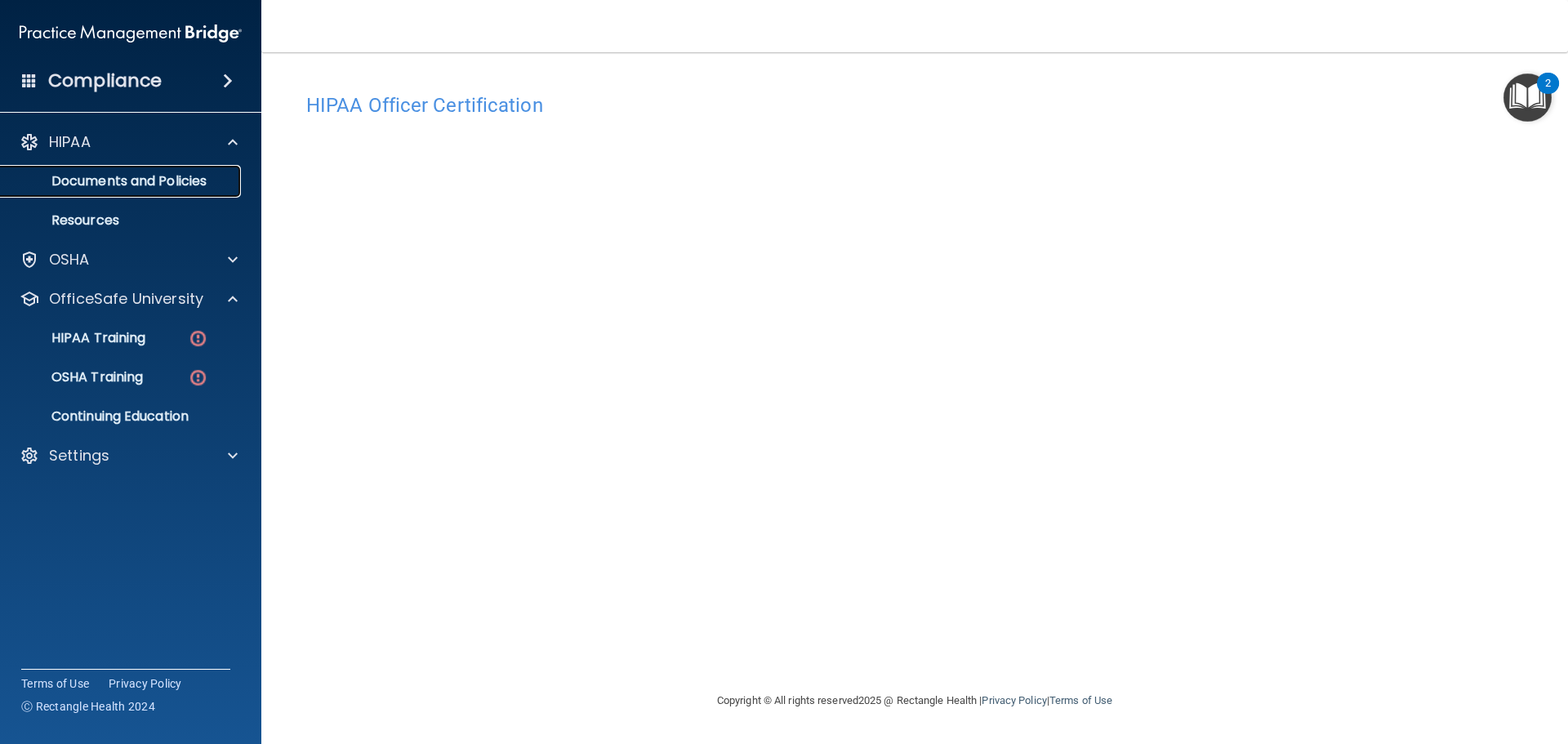
click at [189, 183] on p "Documents and Policies" at bounding box center [122, 181] width 223 height 16
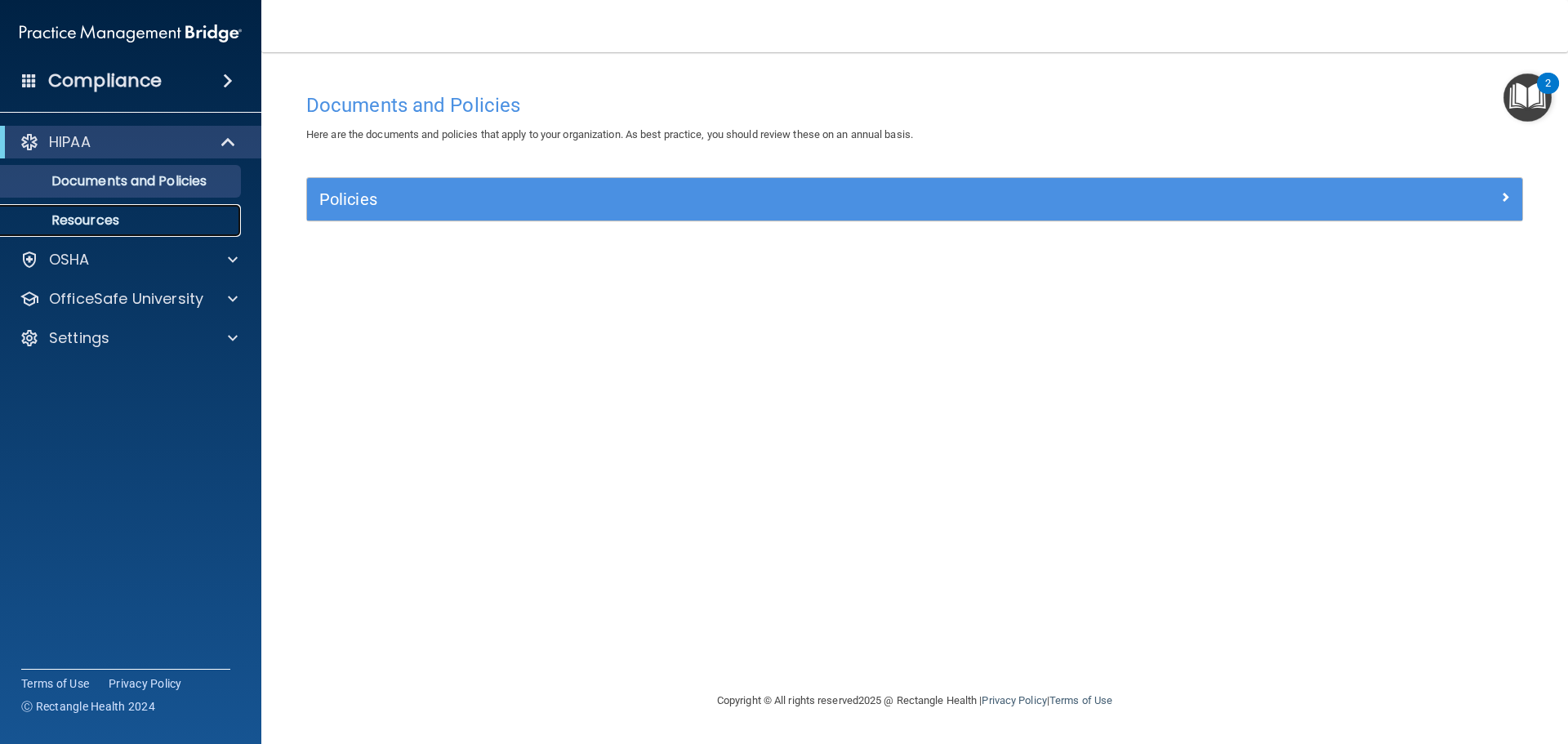
click at [186, 217] on p "Resources" at bounding box center [122, 220] width 223 height 16
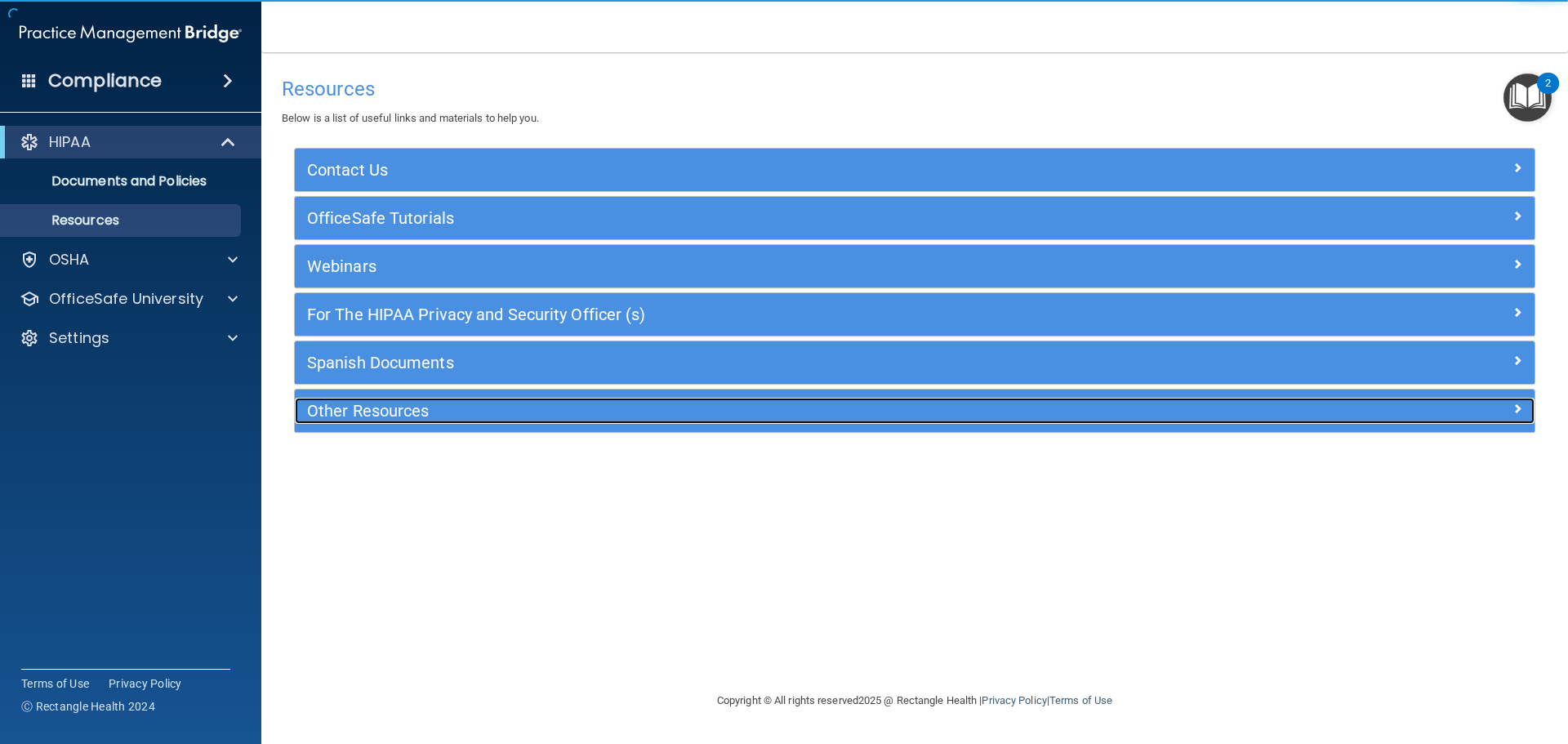
click at [387, 420] on h5 "Other Resources" at bounding box center [760, 410] width 905 height 18
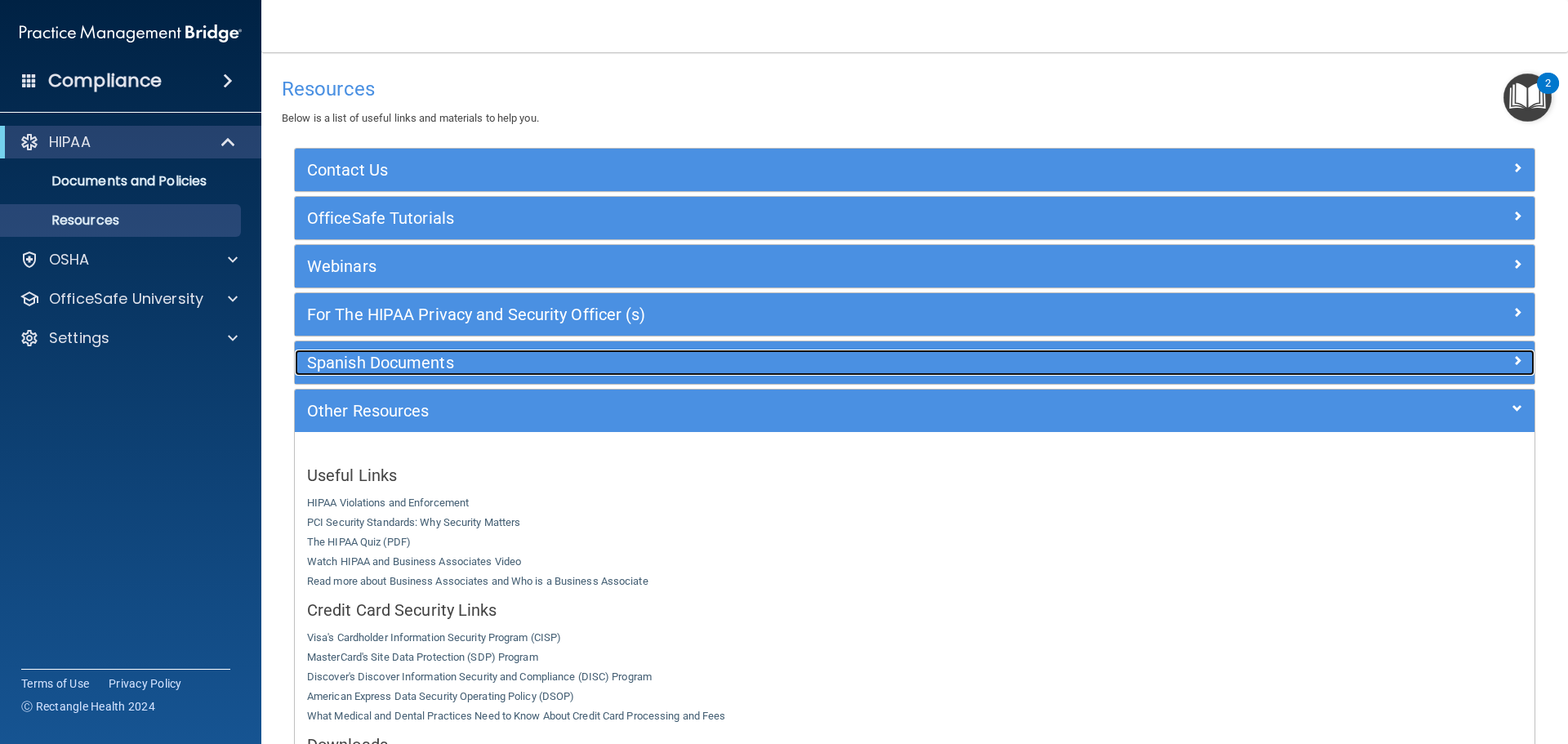
click at [361, 376] on div "Spanish Documents" at bounding box center [760, 362] width 930 height 26
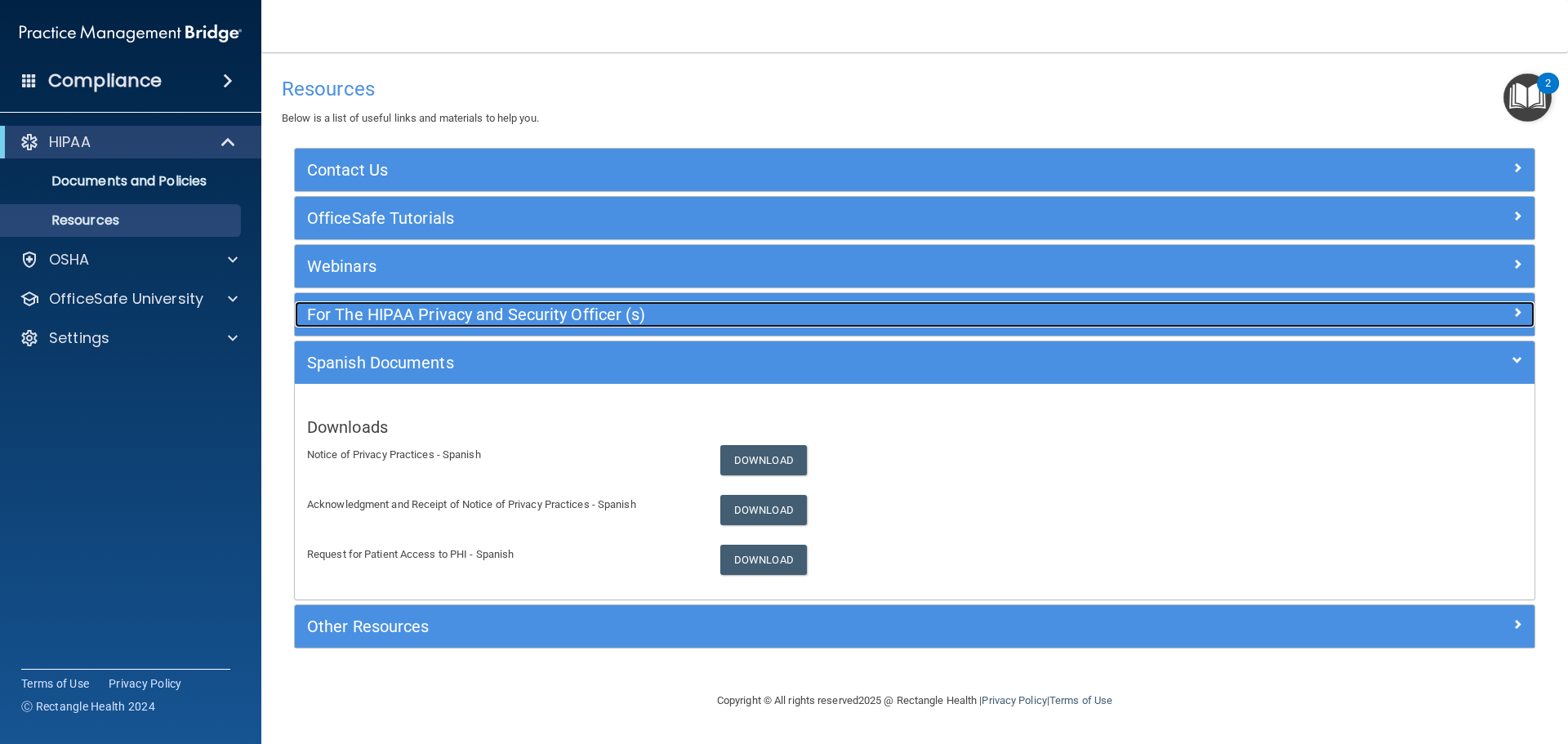
click at [372, 318] on h5 "For The HIPAA Privacy and Security Officer (s)" at bounding box center [760, 314] width 905 height 18
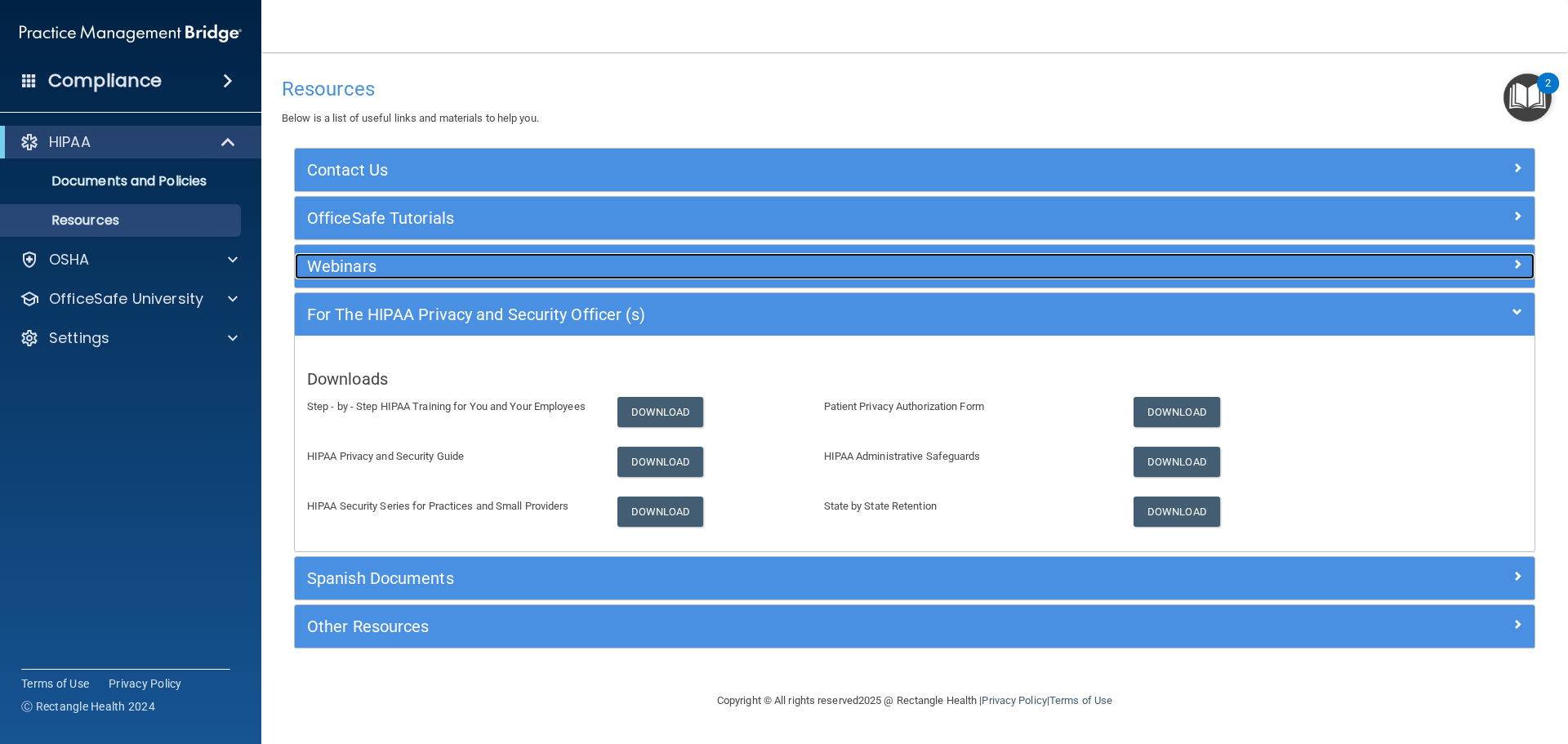
click at [356, 274] on h5 "Webinars" at bounding box center [760, 266] width 905 height 18
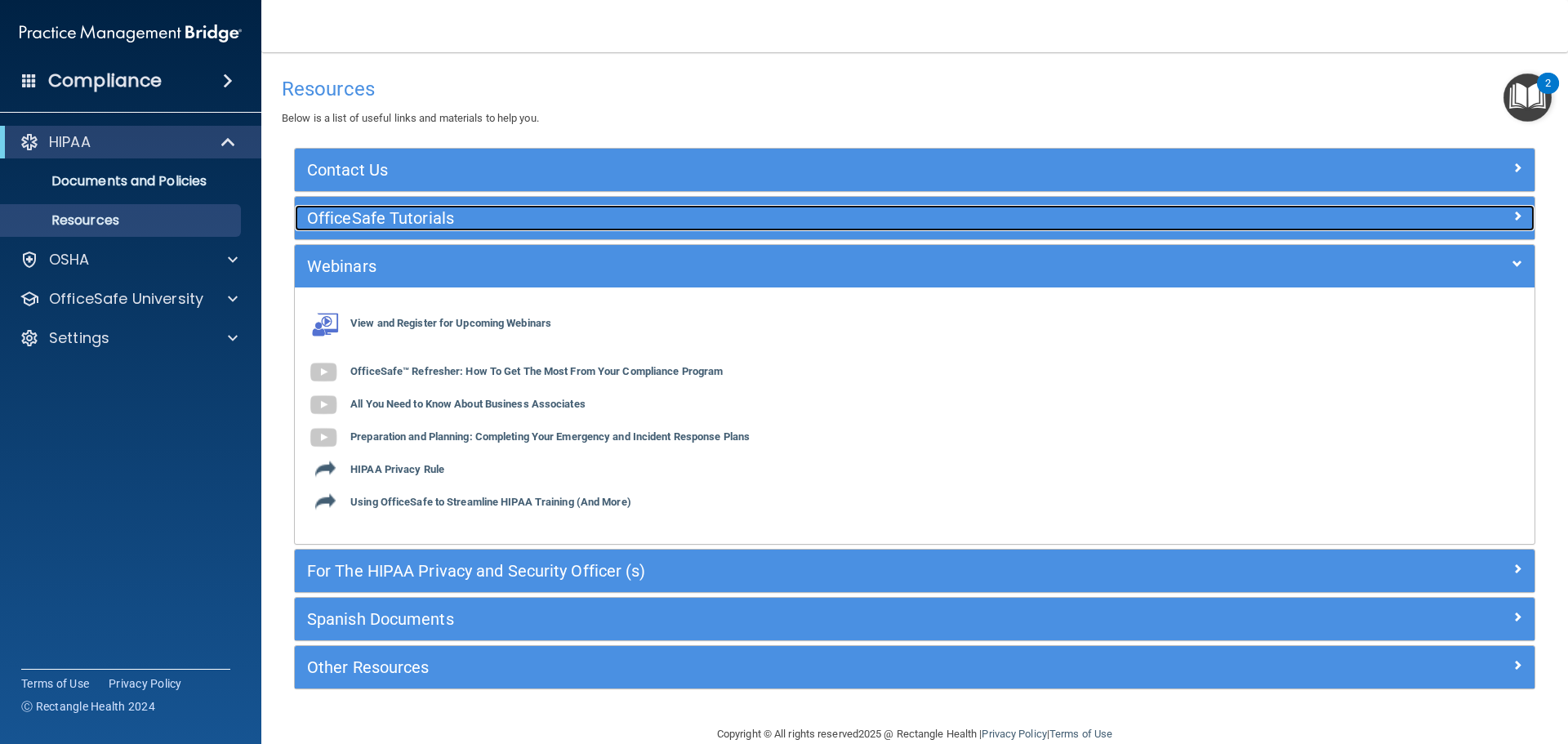
click at [371, 217] on h5 "OfficeSafe Tutorials" at bounding box center [760, 218] width 905 height 18
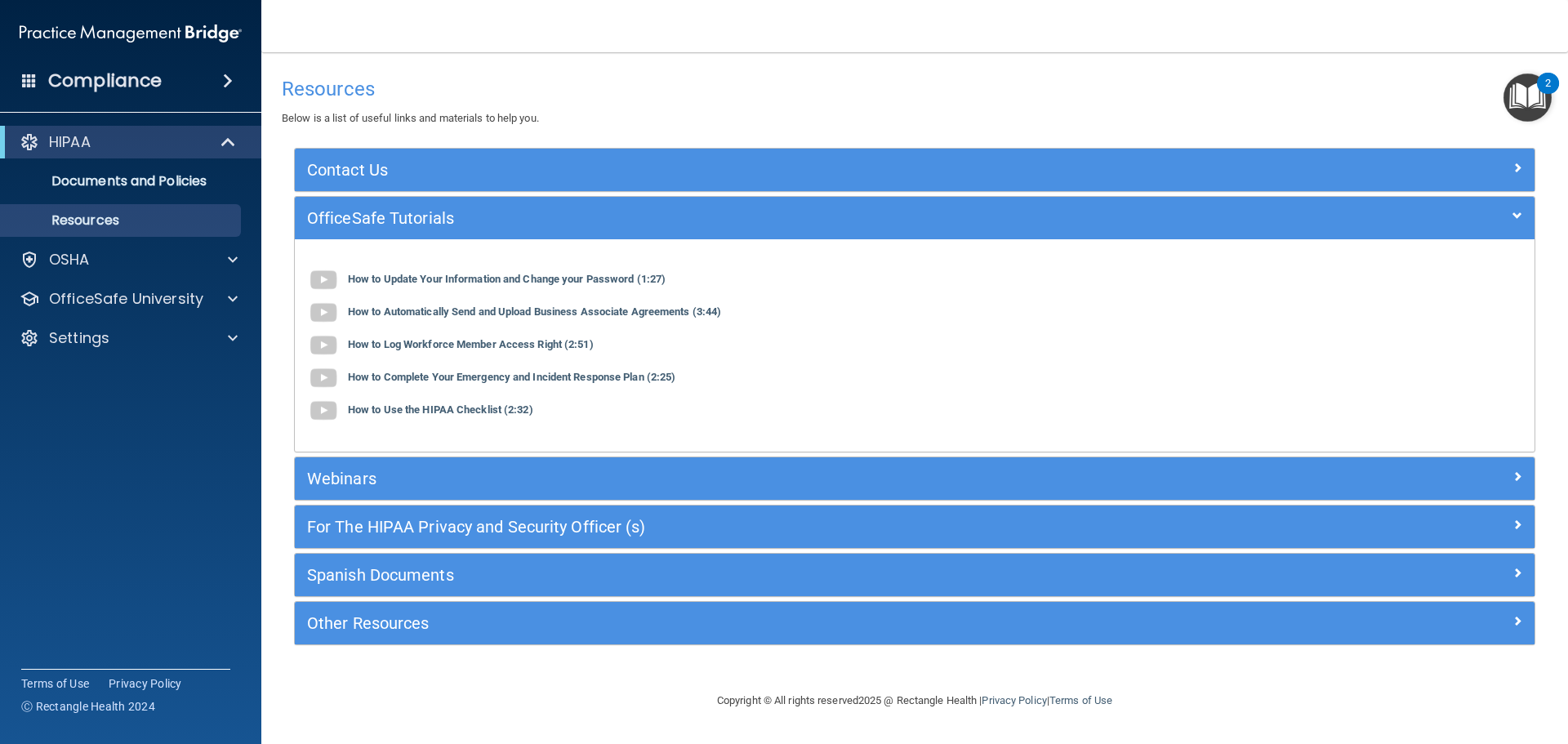
click at [370, 186] on div "Contact Us" at bounding box center [915, 170] width 1239 height 42
click at [188, 251] on div "OSHA" at bounding box center [109, 260] width 203 height 19
click at [142, 280] on ul "Documents Safety Data Sheets Self-Assessment Injury and Illness Report Resources" at bounding box center [132, 315] width 296 height 79
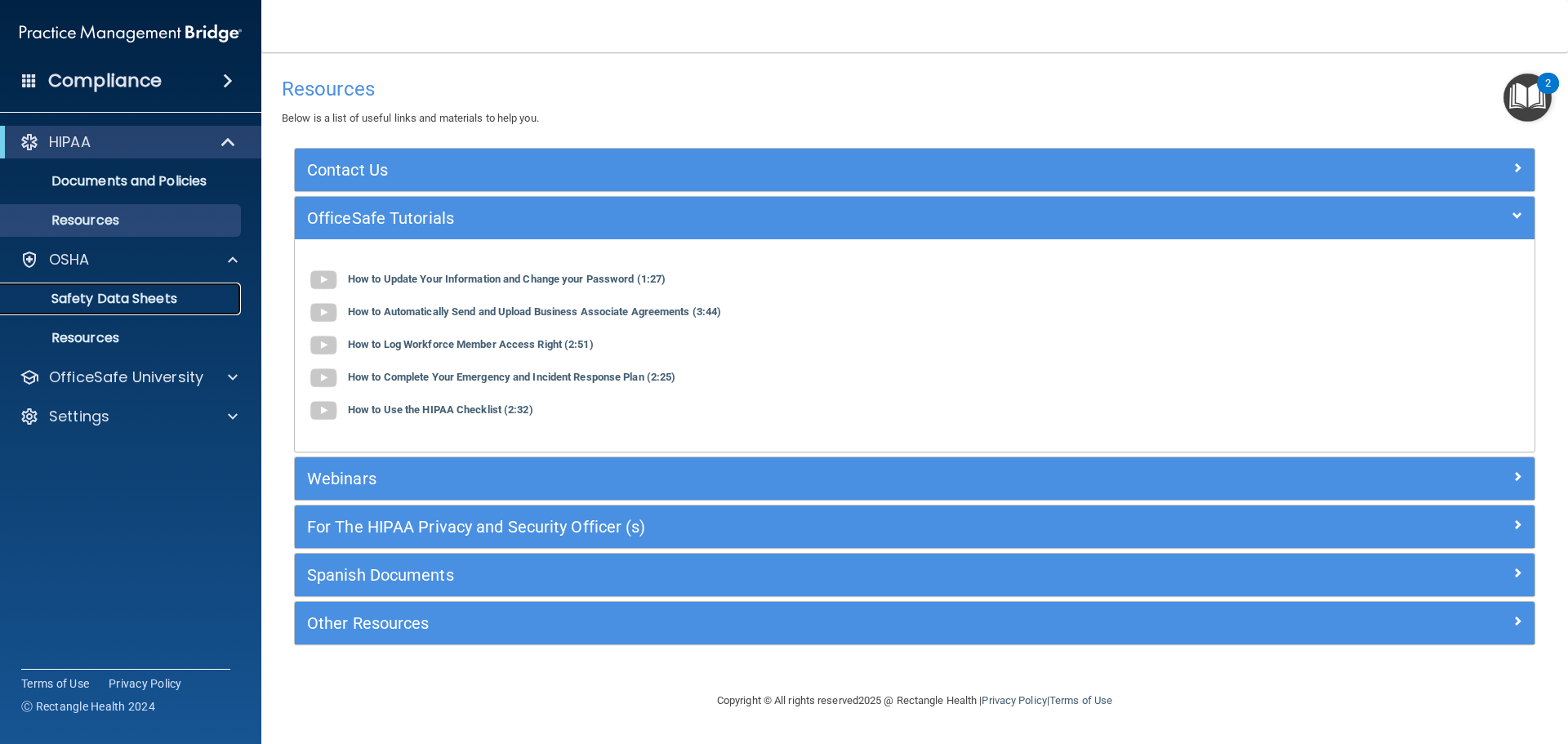
click at [145, 302] on p "Safety Data Sheets" at bounding box center [122, 299] width 223 height 16
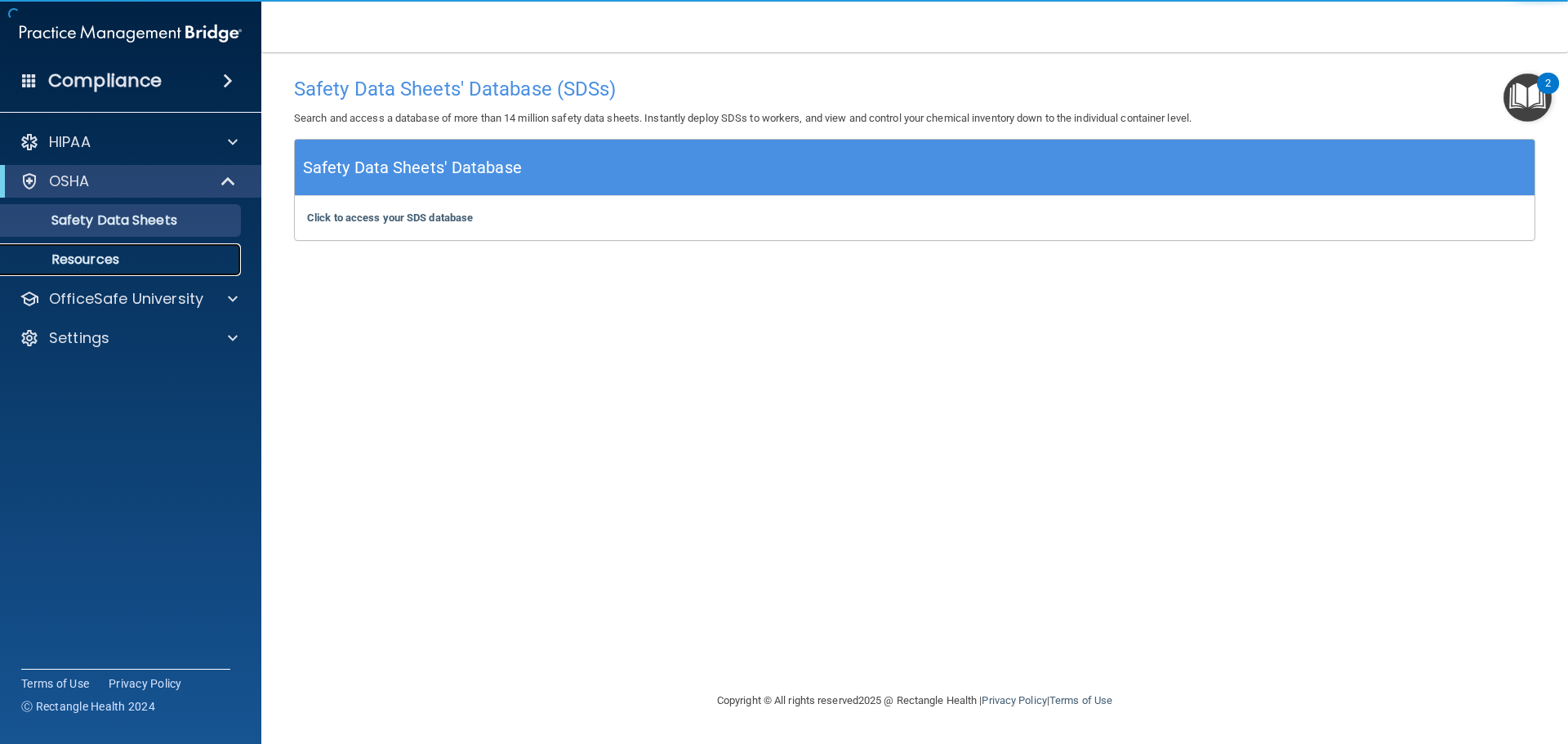
click at [118, 253] on p "Resources" at bounding box center [122, 260] width 223 height 16
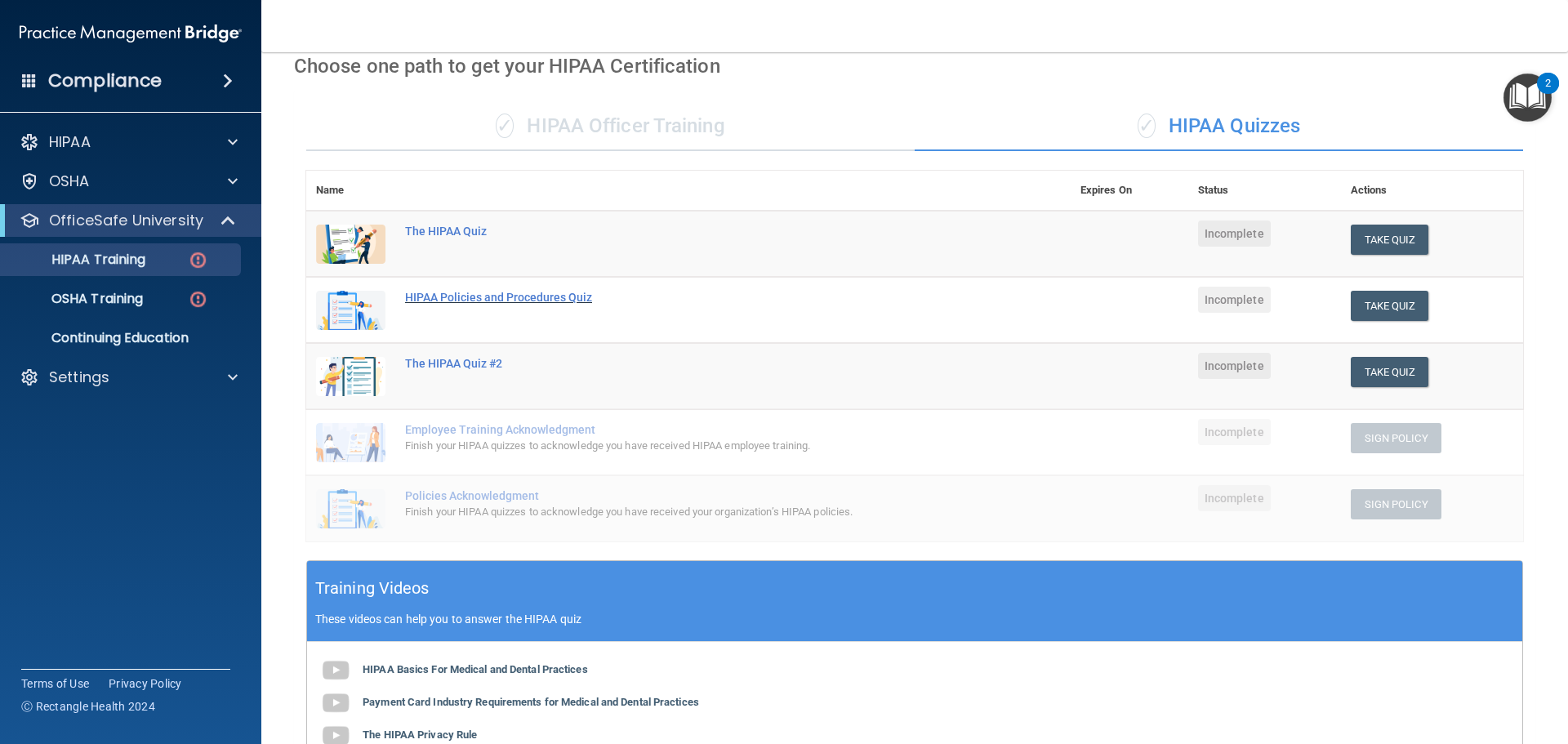
scroll to position [73, 0]
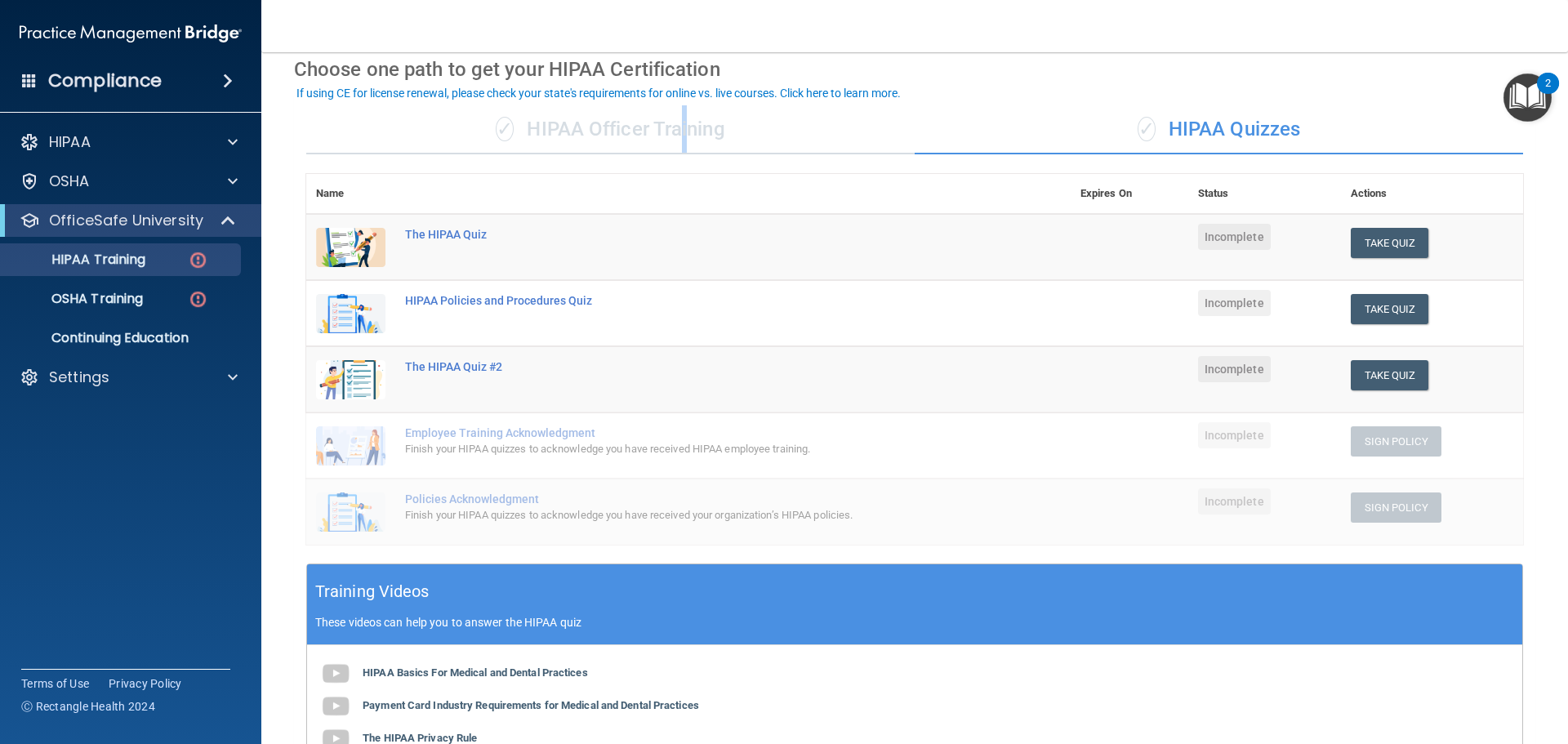
click at [680, 137] on div "✓ HIPAA Officer Training" at bounding box center [610, 130] width 608 height 49
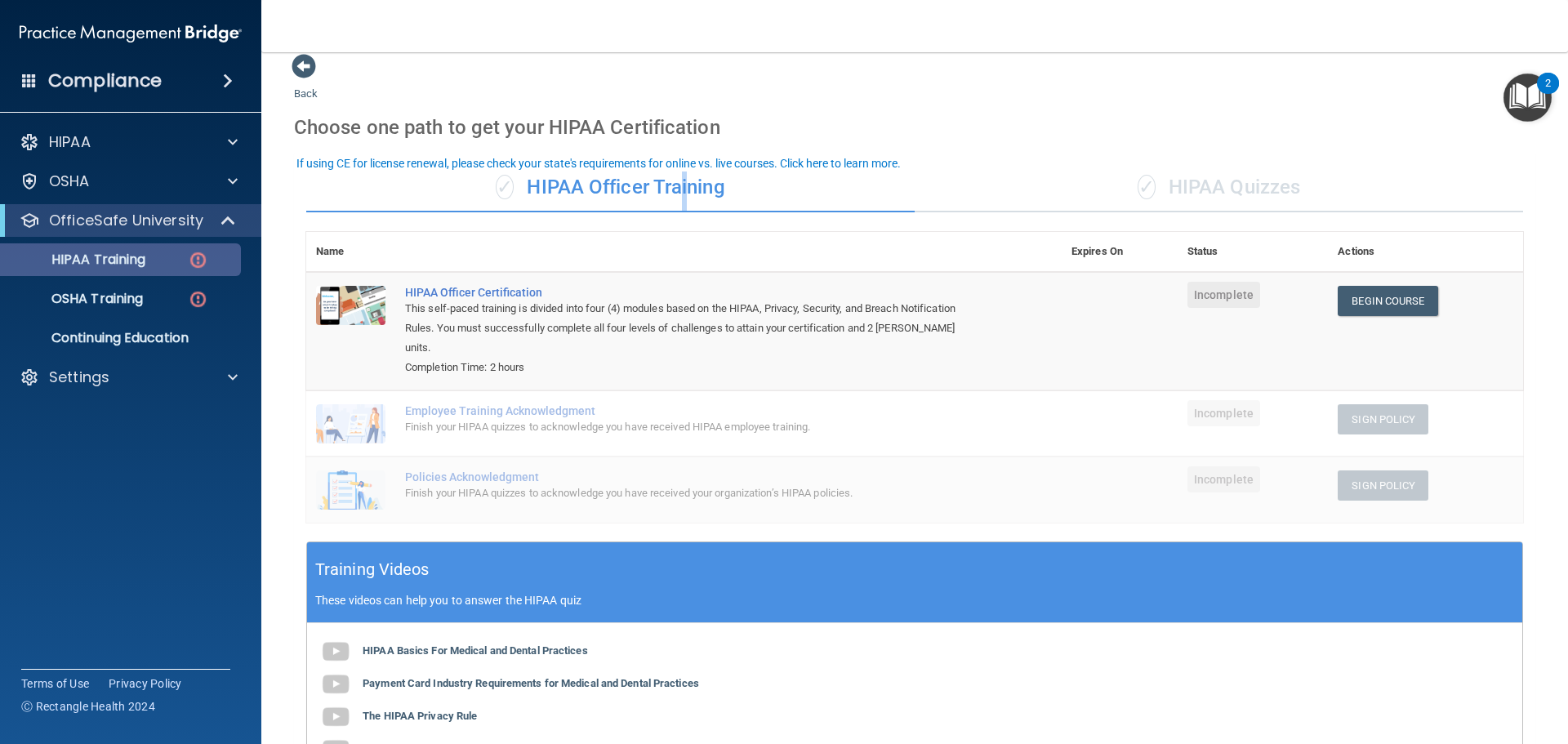
scroll to position [0, 0]
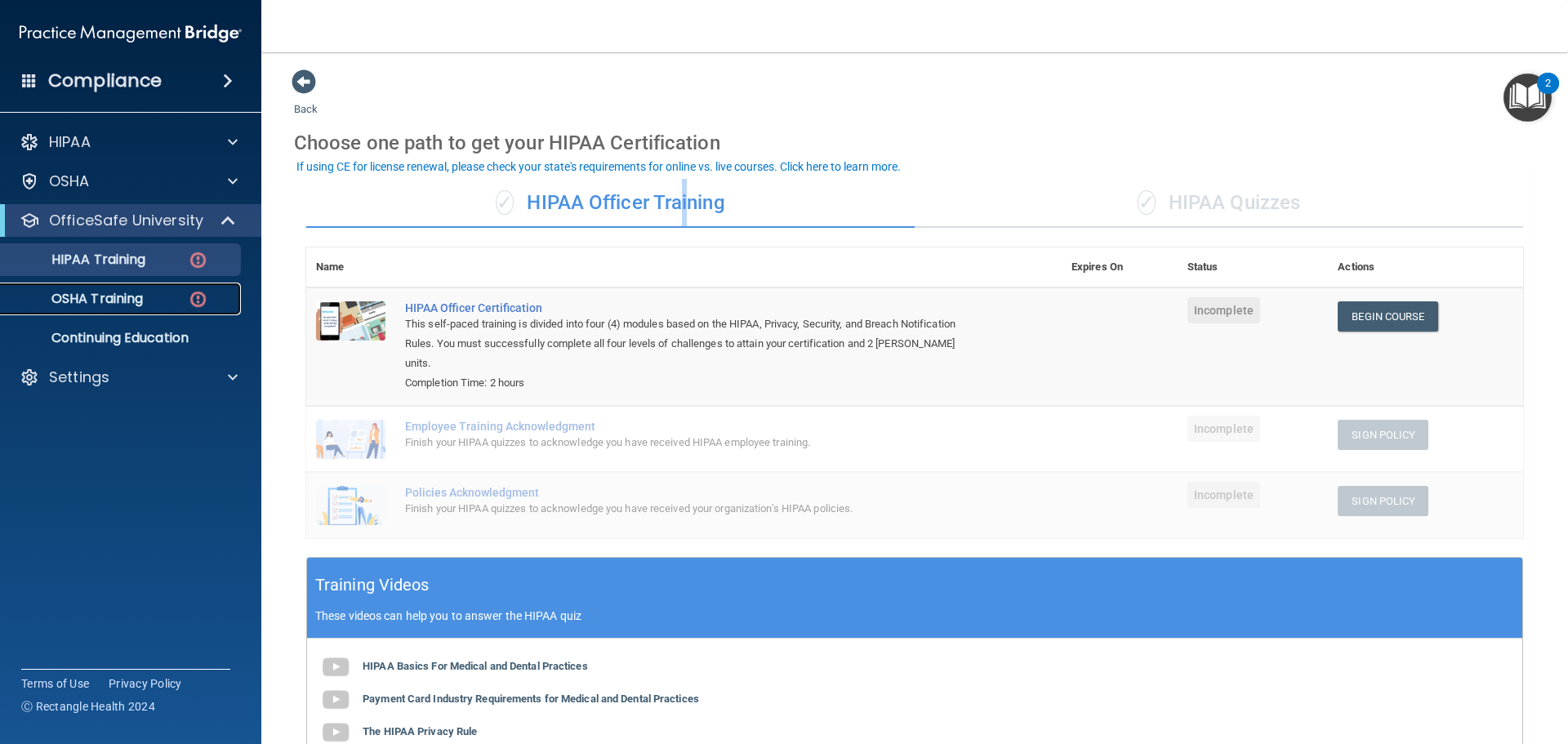
click at [121, 302] on p "OSHA Training" at bounding box center [77, 299] width 133 height 16
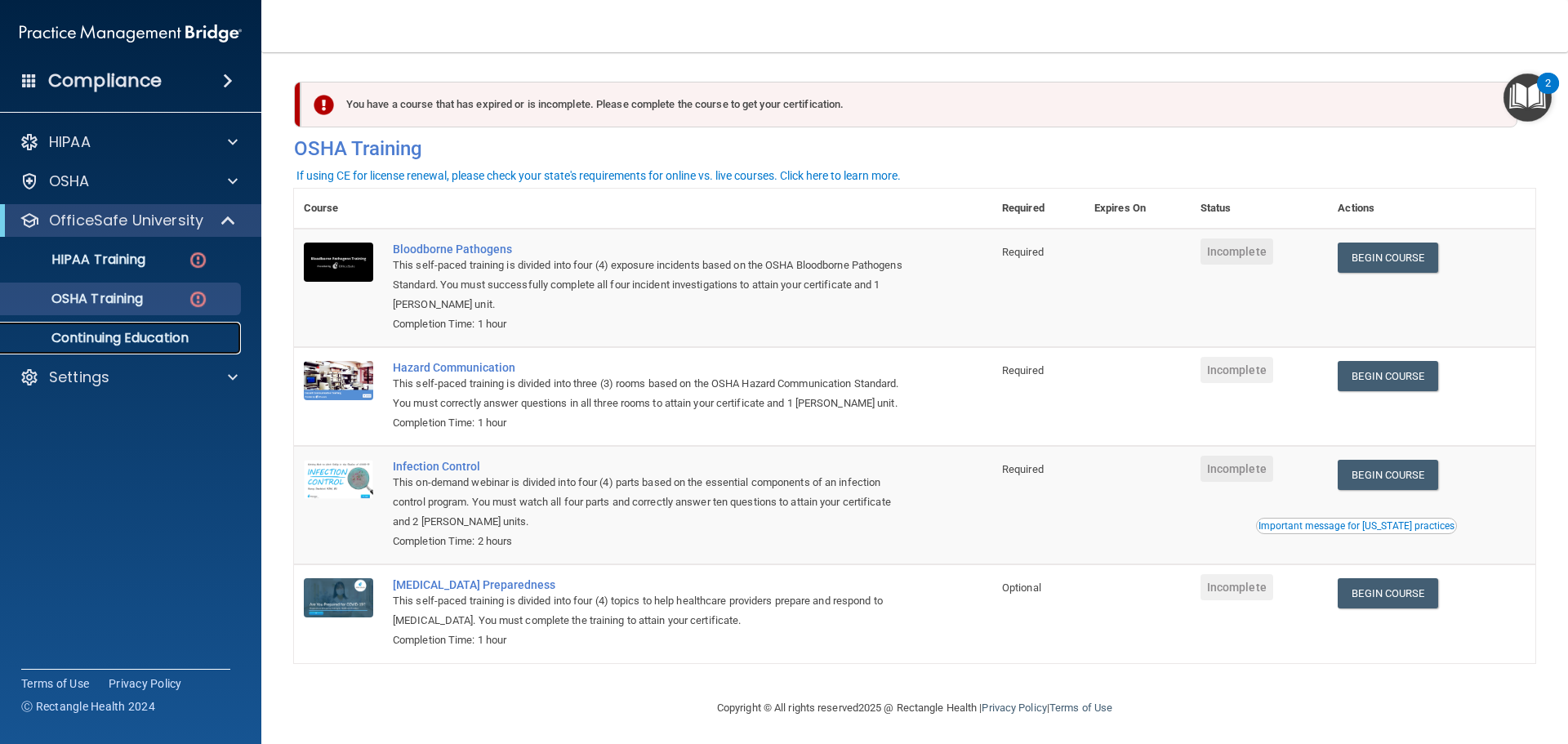
click at [161, 326] on link "Continuing Education" at bounding box center [112, 338] width 257 height 33
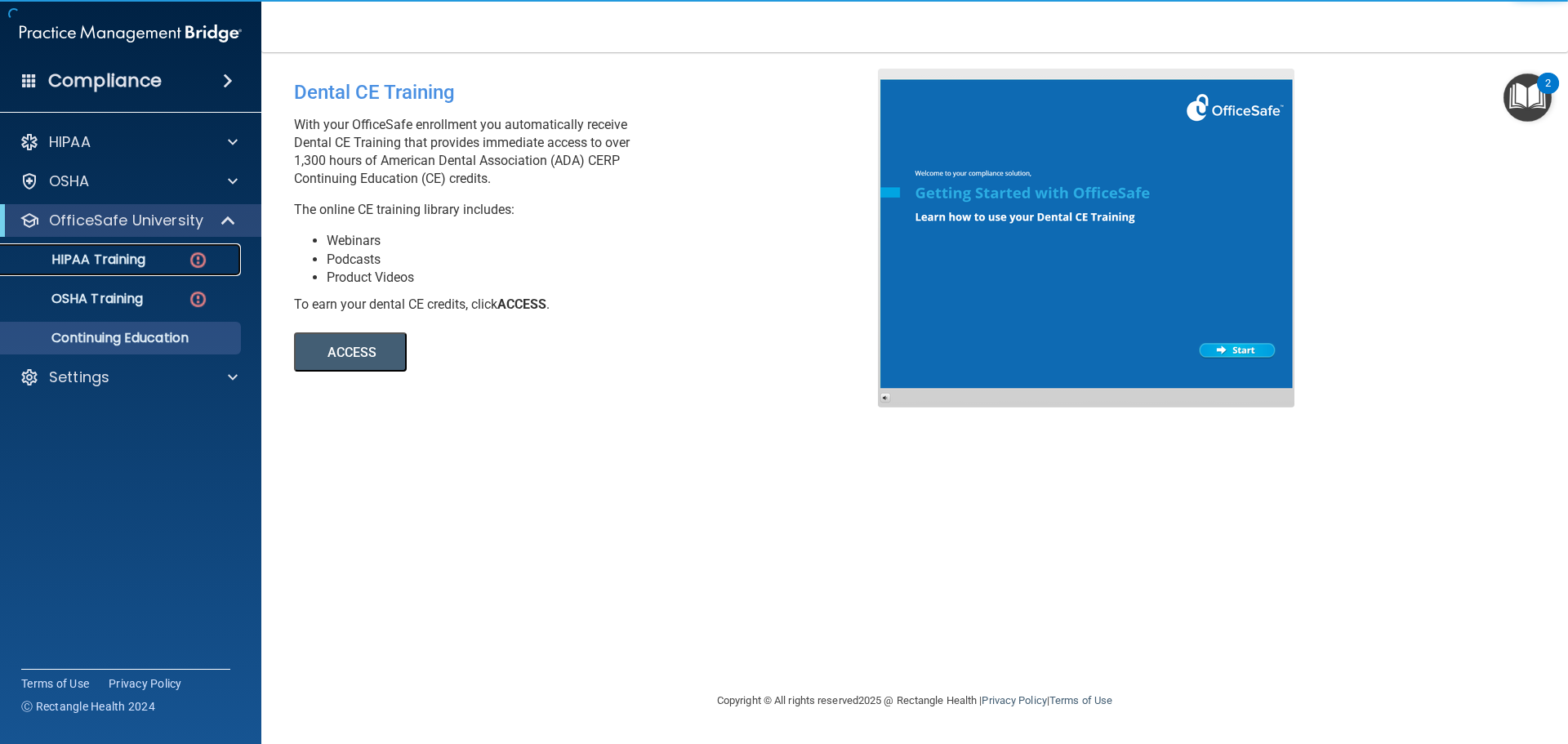
click at [117, 273] on link "HIPAA Training" at bounding box center [112, 260] width 257 height 33
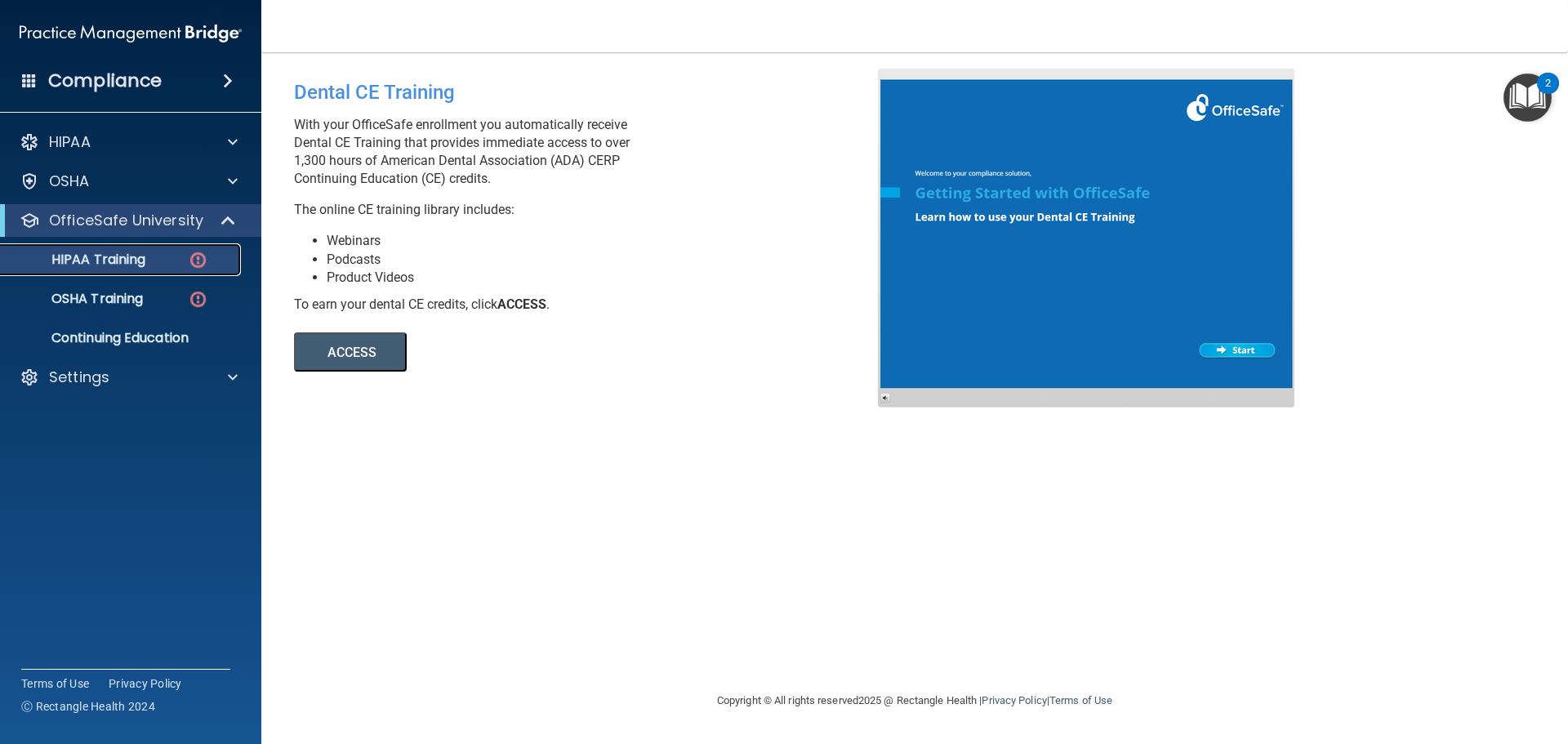
click at [134, 263] on p "HIPAA Training" at bounding box center [78, 260] width 135 height 16
click at [125, 259] on p "HIPAA Training" at bounding box center [78, 260] width 135 height 16
click at [193, 262] on img at bounding box center [197, 260] width 20 height 20
click at [79, 253] on p "HIPAA Training" at bounding box center [78, 260] width 135 height 16
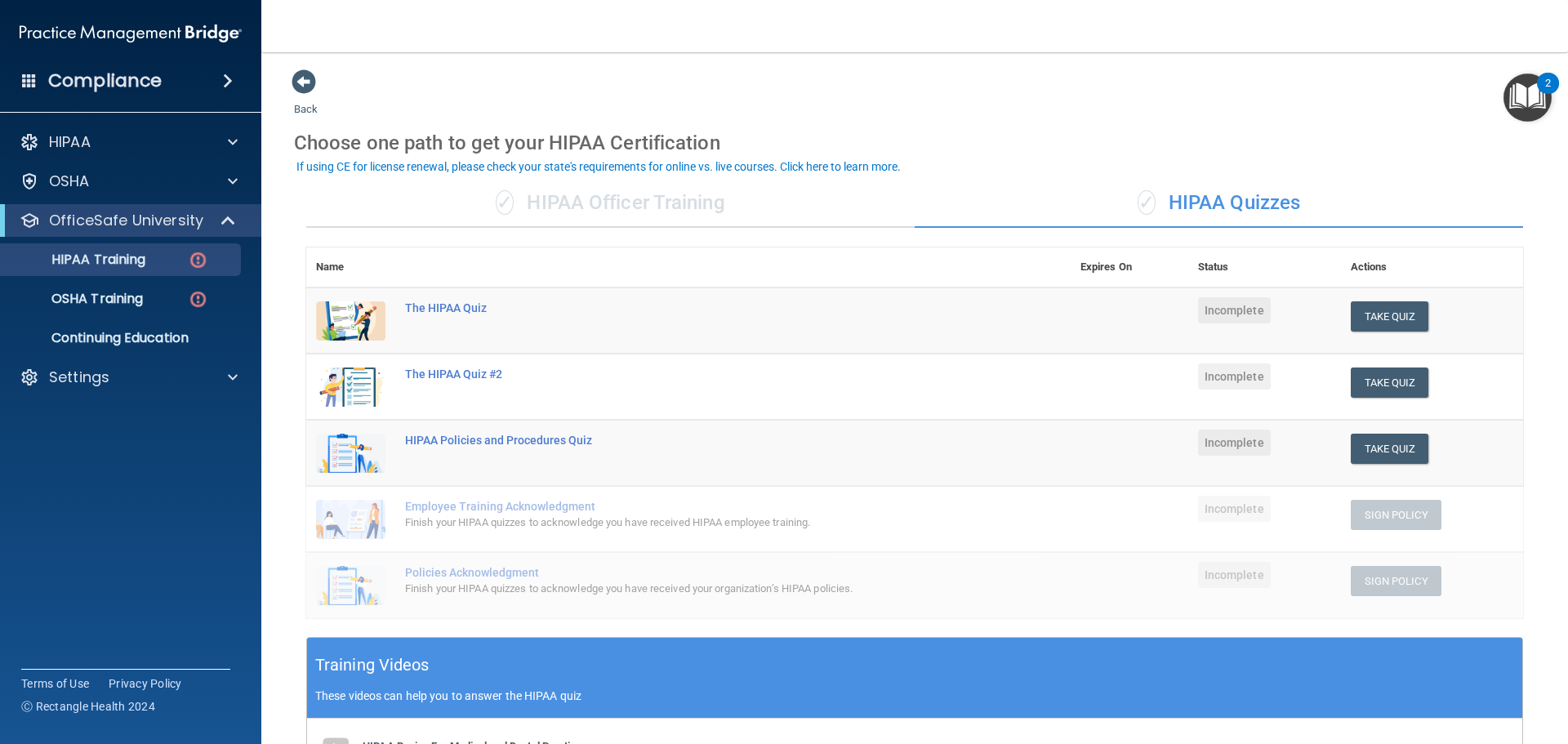
click at [661, 210] on div "✓ HIPAA Officer Training" at bounding box center [610, 203] width 608 height 49
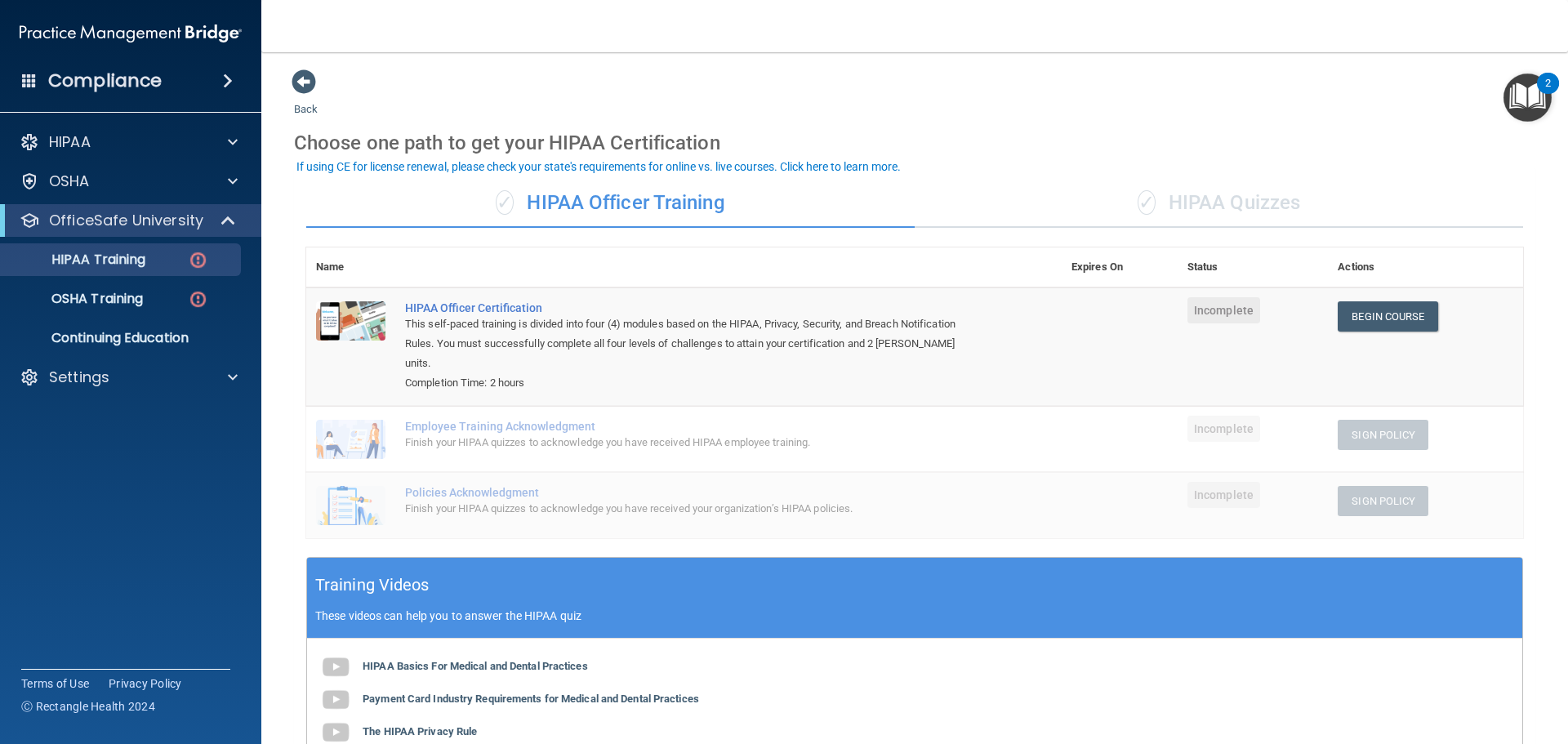
click at [1294, 196] on div "✓ HIPAA Quizzes" at bounding box center [1218, 203] width 608 height 49
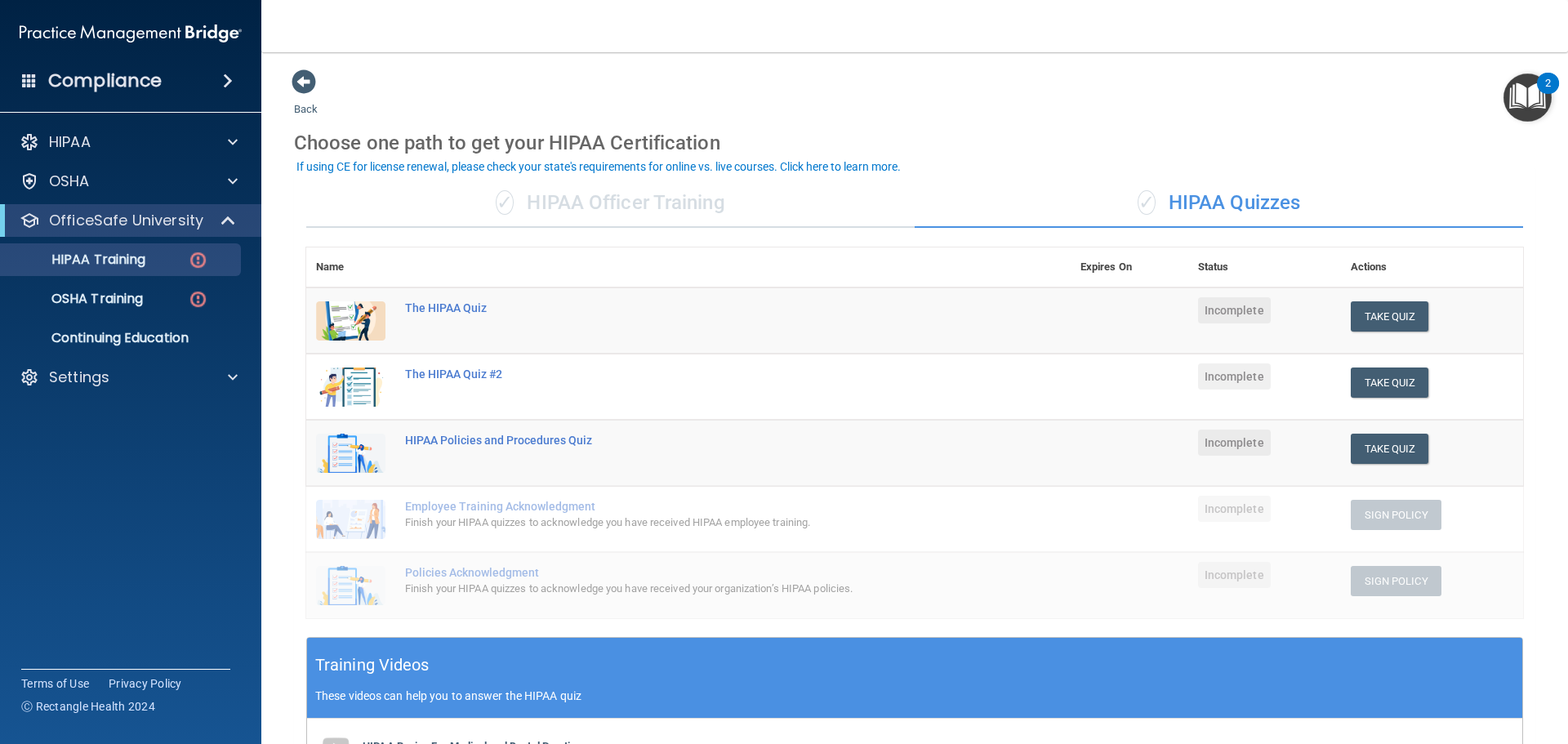
click at [666, 183] on div "✓ HIPAA Officer Training" at bounding box center [610, 203] width 608 height 49
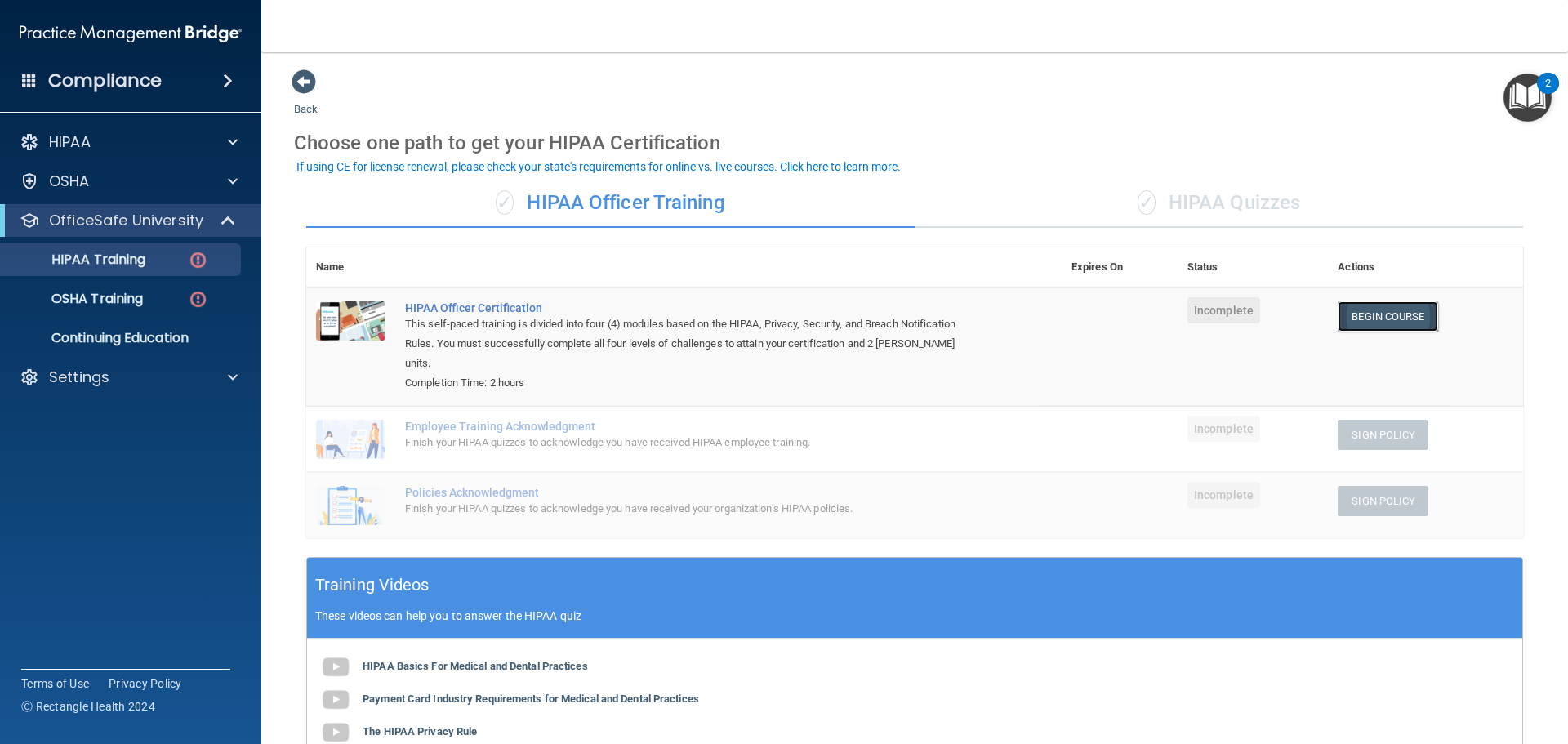
click at [1357, 311] on link "Begin Course" at bounding box center [1387, 316] width 100 height 30
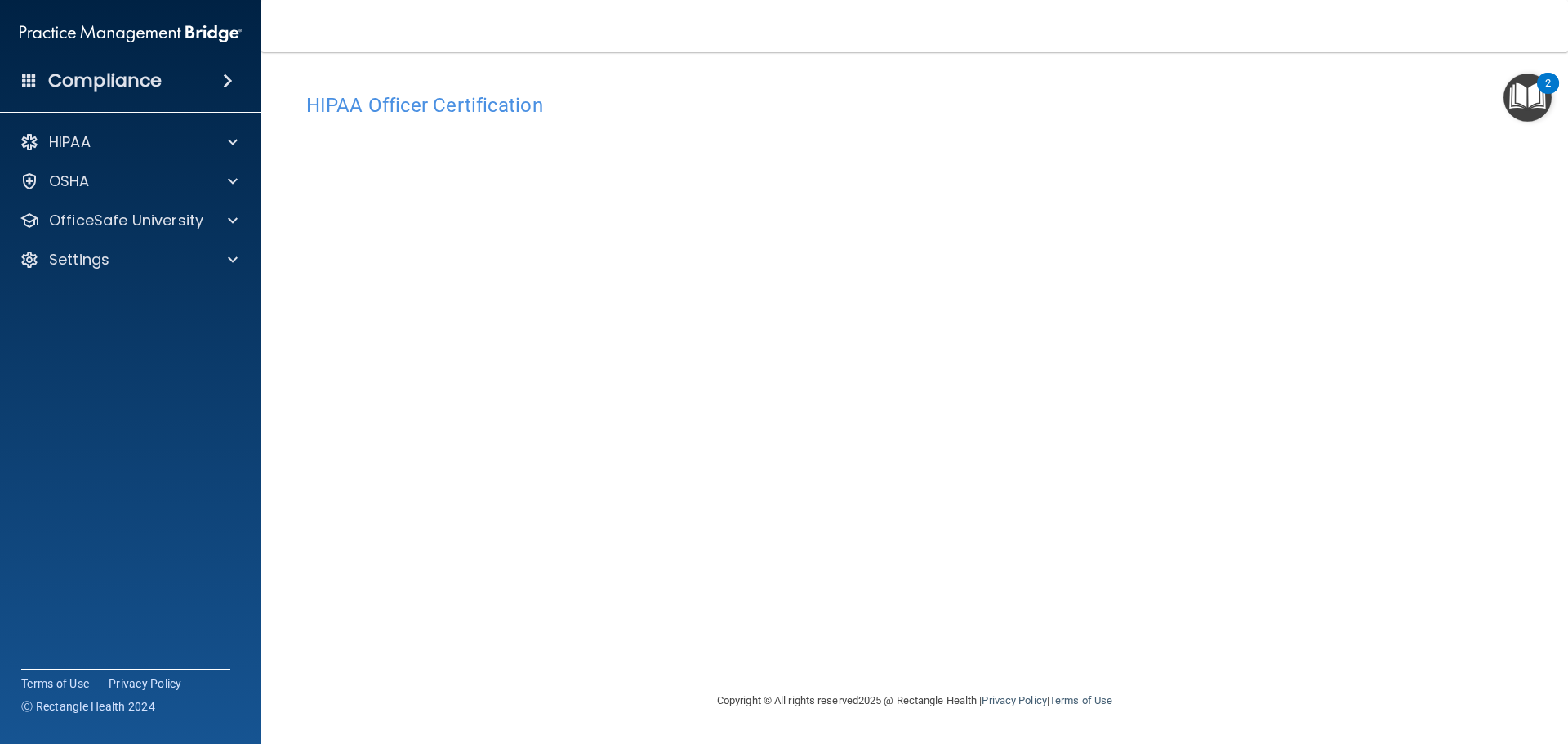
click at [1524, 95] on img "Open Resource Center, 2 new notifications" at bounding box center [1528, 97] width 48 height 48
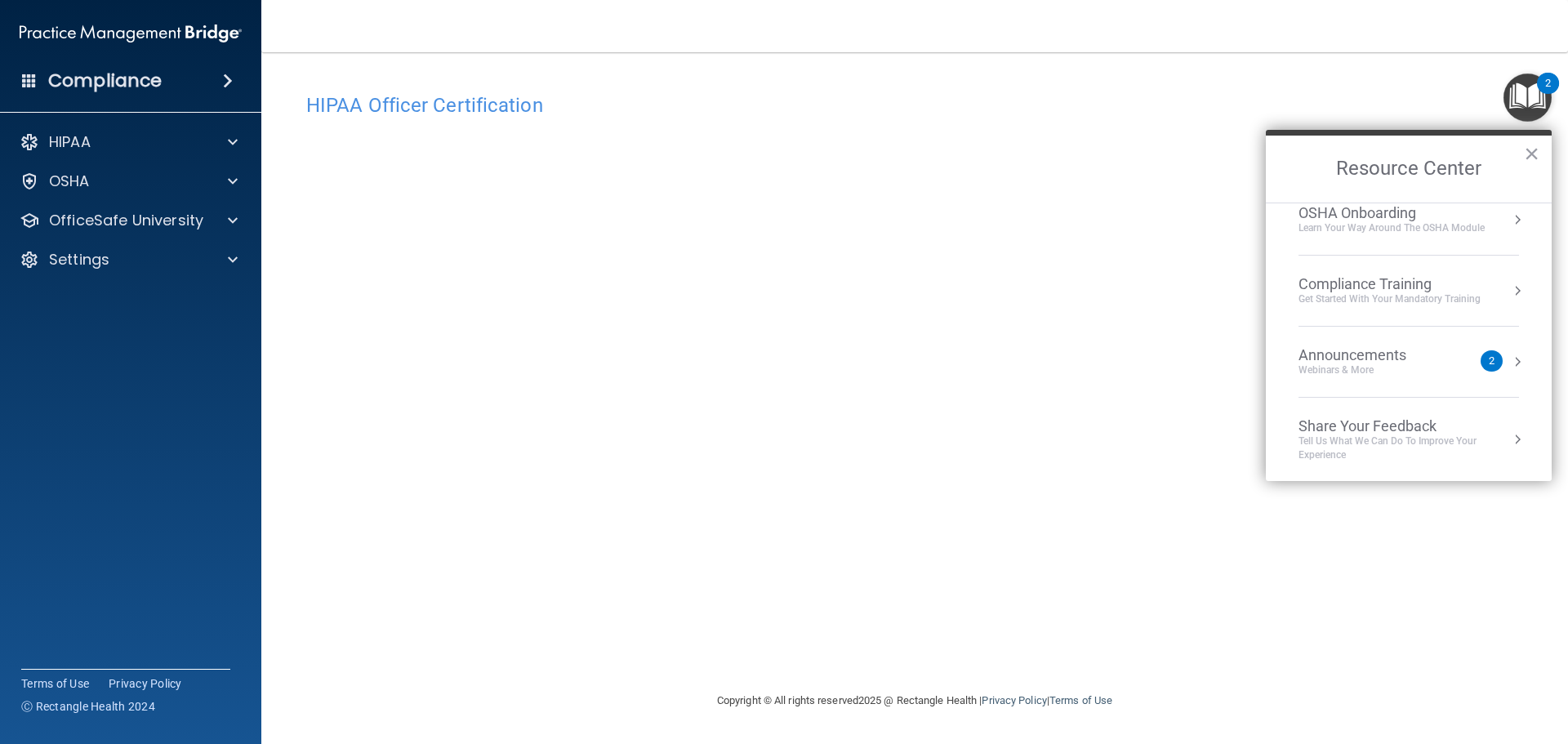
scroll to position [91, 0]
click at [1530, 150] on button "×" at bounding box center [1531, 153] width 15 height 26
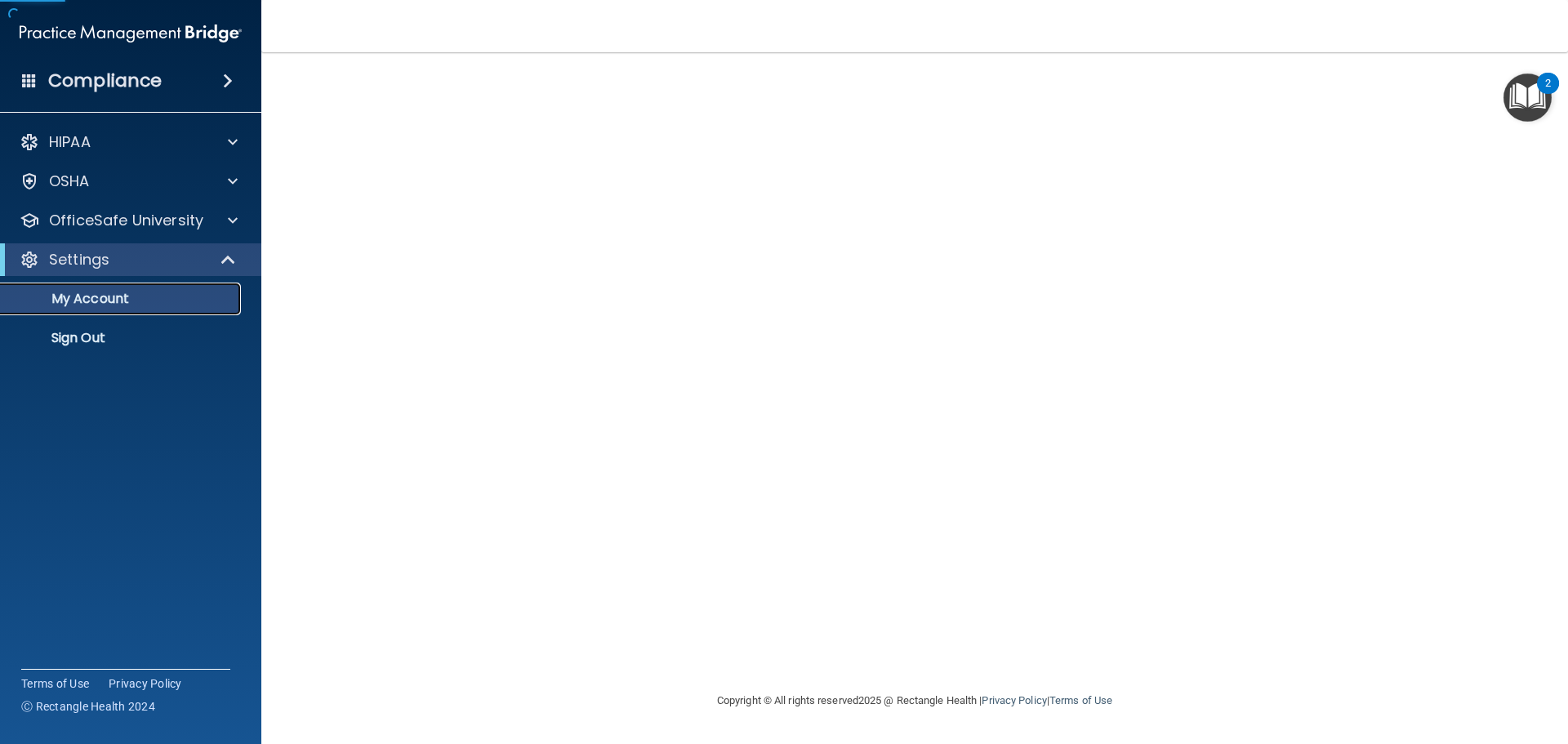
click at [131, 293] on p "My Account" at bounding box center [122, 299] width 223 height 16
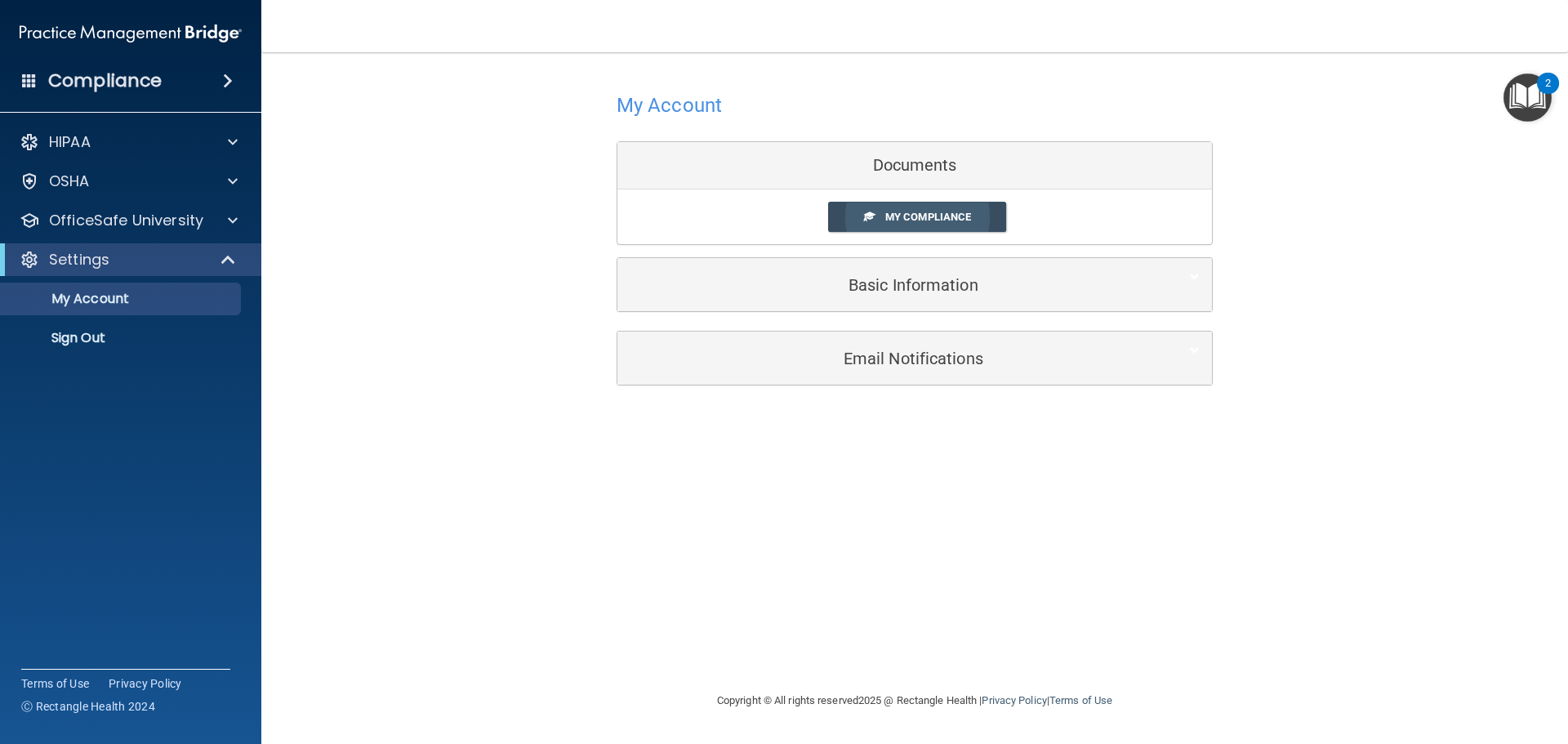
click at [916, 211] on span "My Compliance" at bounding box center [927, 216] width 86 height 12
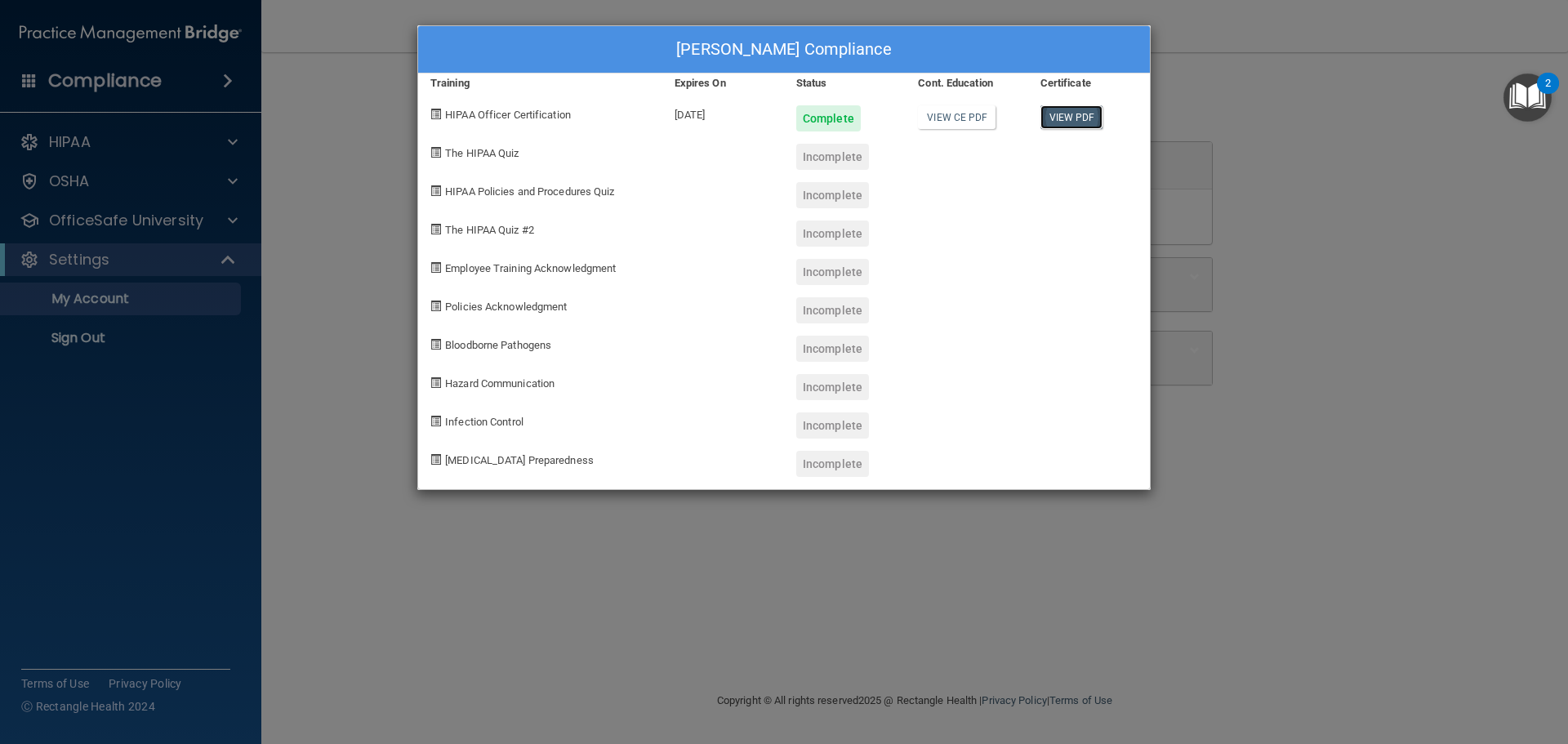
click at [1074, 117] on link "View PDF" at bounding box center [1071, 117] width 62 height 24
